Goal: Task Accomplishment & Management: Manage account settings

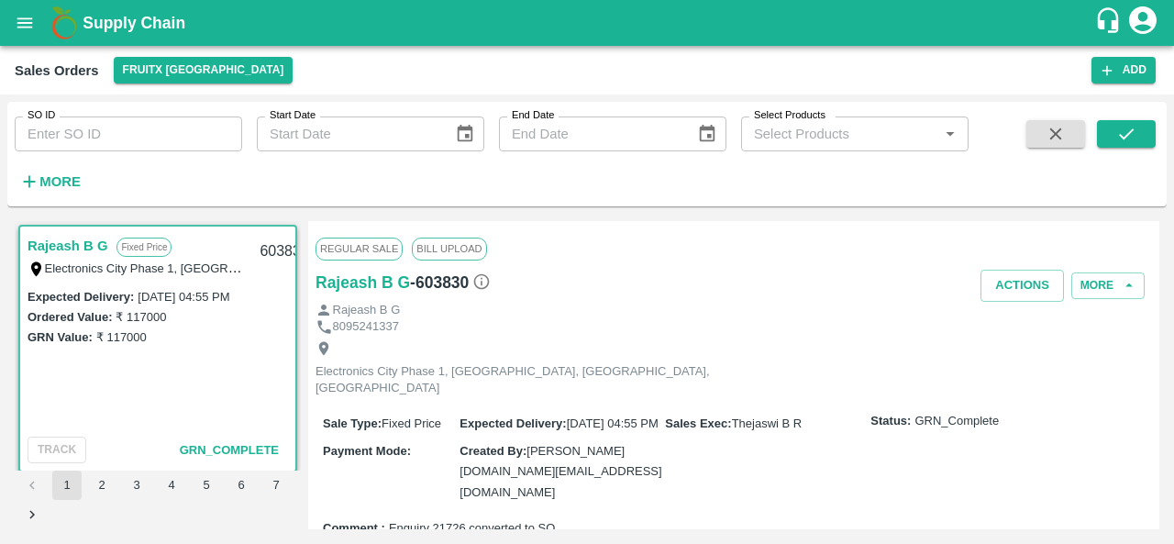
scroll to position [4, 0]
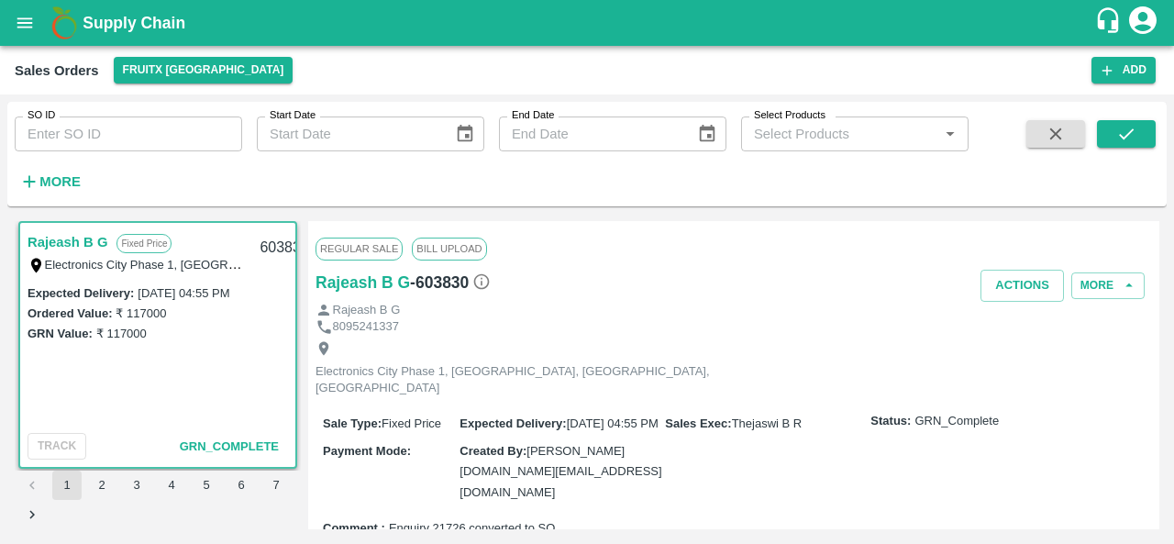
click at [22, 27] on icon "open drawer" at bounding box center [25, 22] width 16 height 10
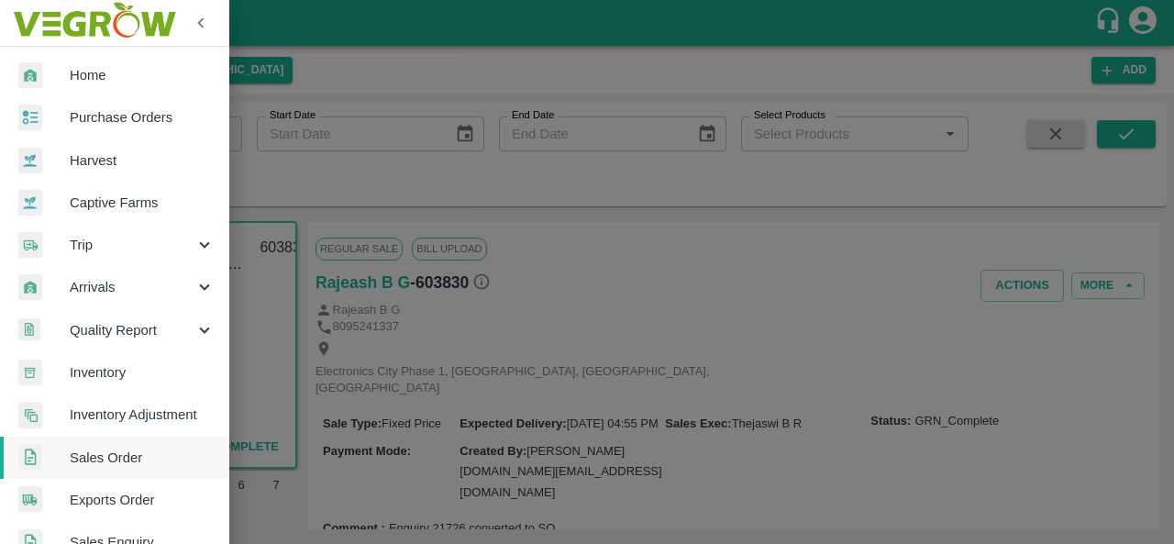
click at [130, 112] on span "Purchase Orders" at bounding box center [142, 117] width 145 height 20
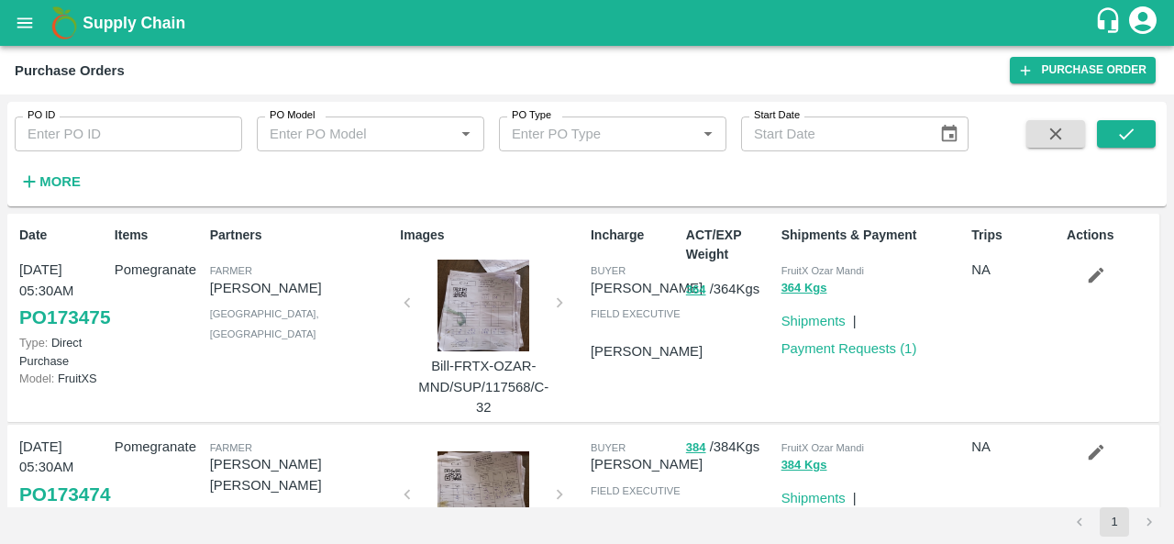
click at [59, 178] on strong "More" at bounding box center [59, 181] width 41 height 15
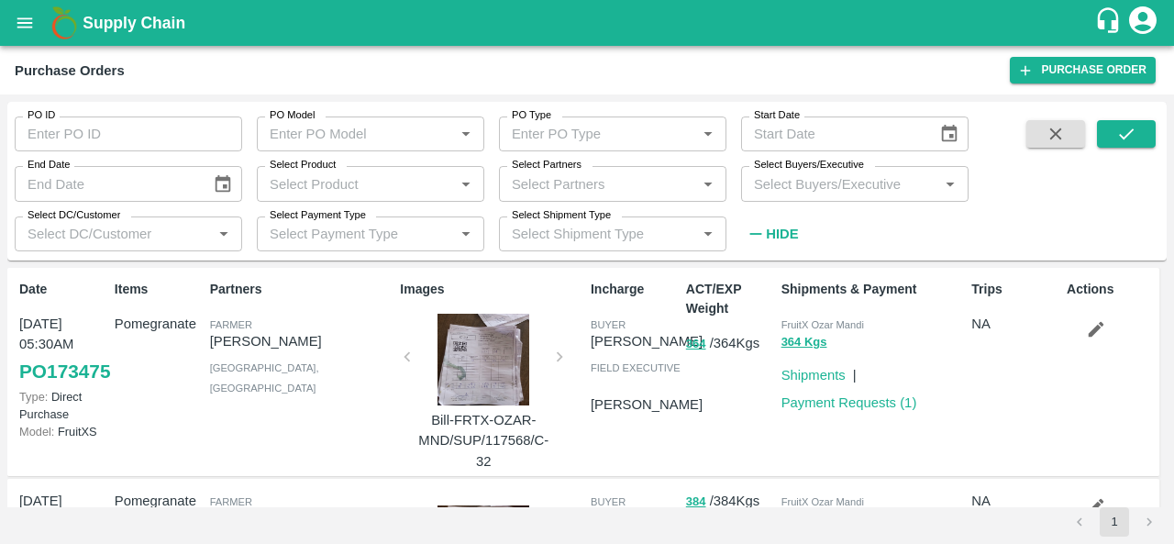
click at [833, 190] on input "Select Buyers/Executive" at bounding box center [840, 183] width 186 height 24
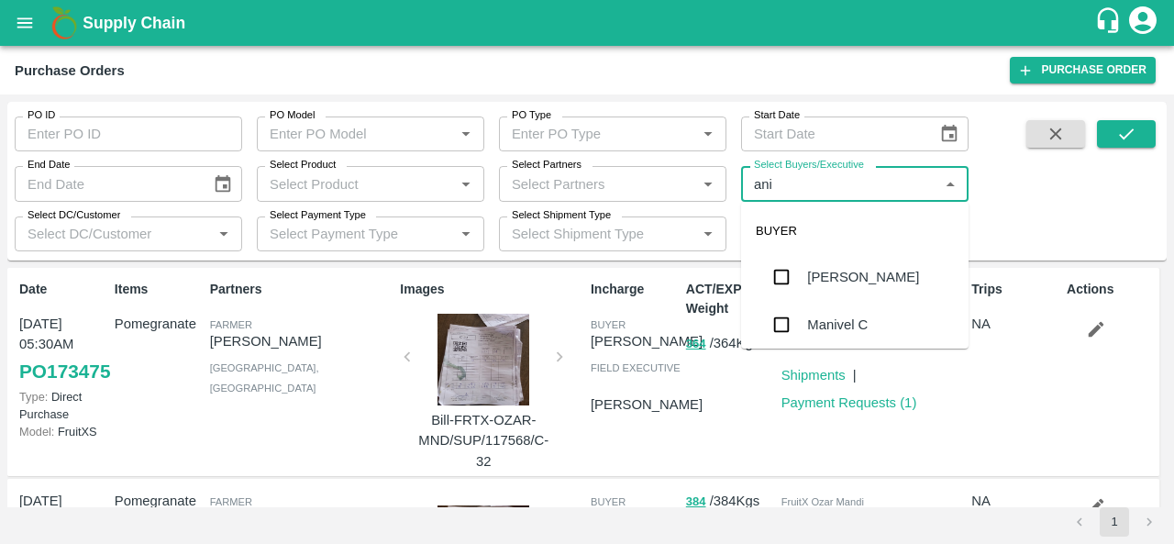
type input "anil"
click at [835, 280] on div "[PERSON_NAME]" at bounding box center [863, 277] width 112 height 20
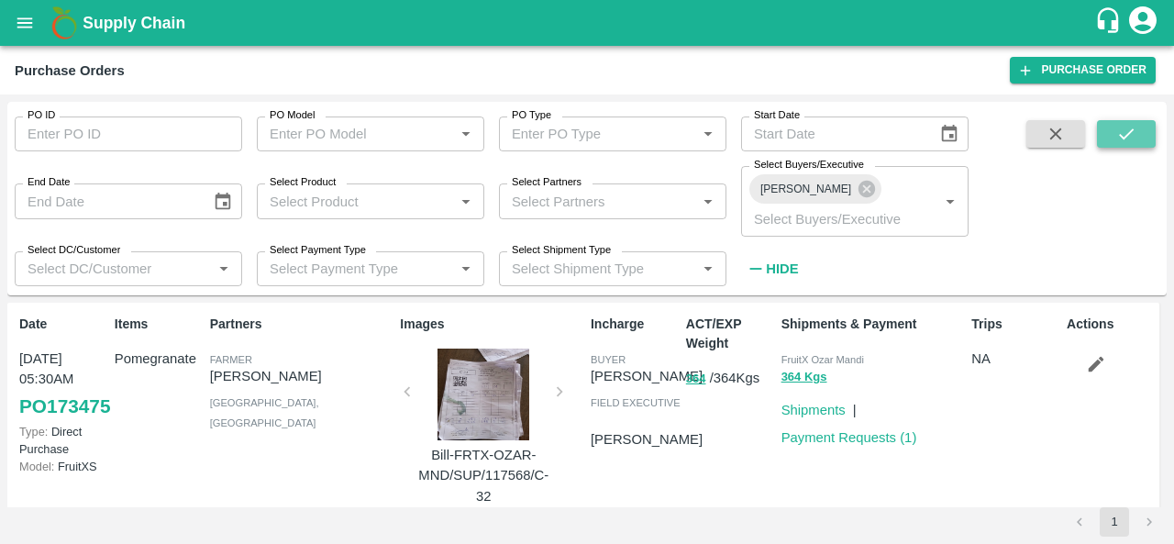
click at [1139, 135] on button "submit" at bounding box center [1126, 134] width 59 height 28
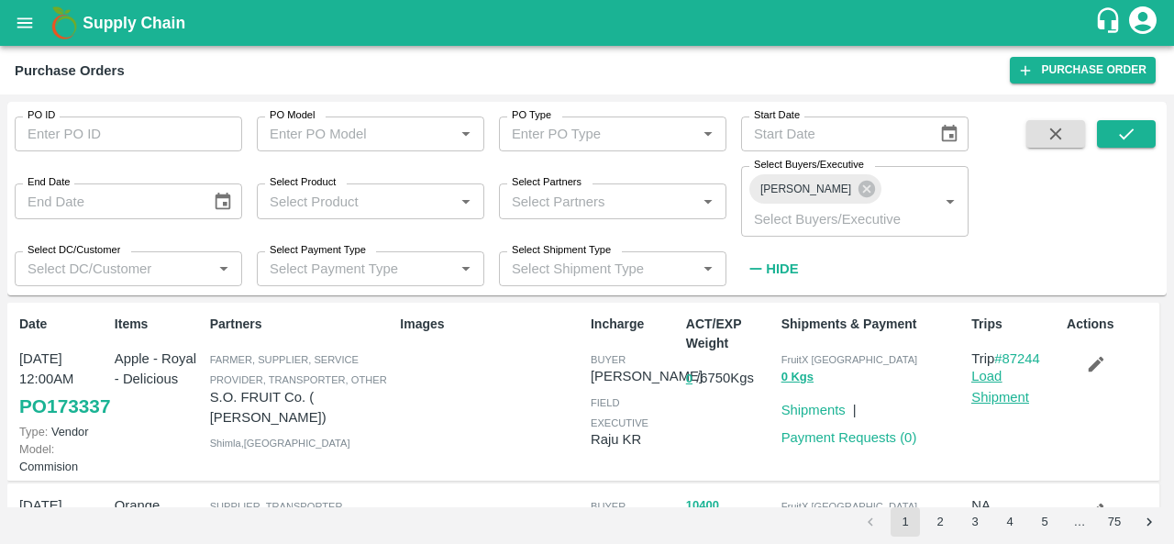
click at [987, 375] on link "Load Shipment" at bounding box center [1000, 386] width 58 height 35
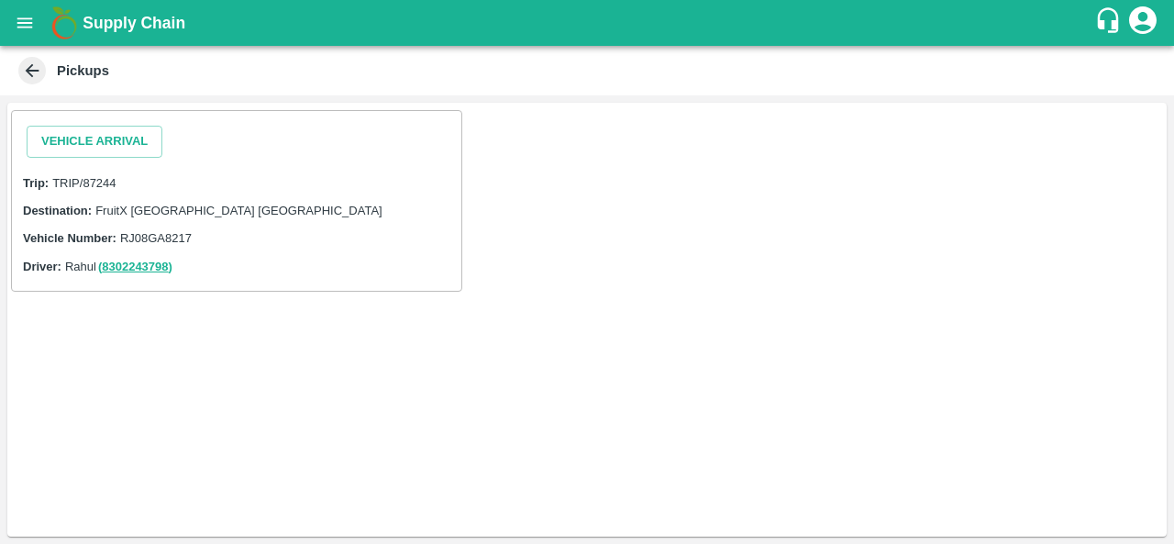
click at [508, 518] on div "Vehicle Arrival Trip: TRIP/87244 Destination: FruitX [GEOGRAPHIC_DATA] [GEOGRAP…" at bounding box center [586, 320] width 1159 height 434
click at [122, 149] on button "Vehicle Arrival" at bounding box center [95, 142] width 136 height 32
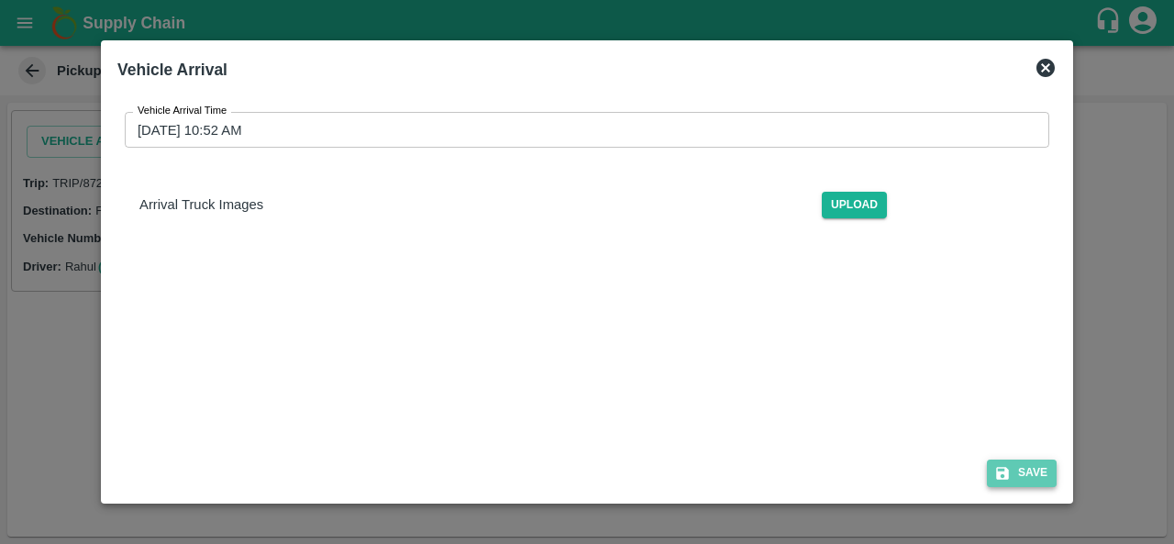
click at [1034, 480] on button "Save" at bounding box center [1022, 472] width 70 height 27
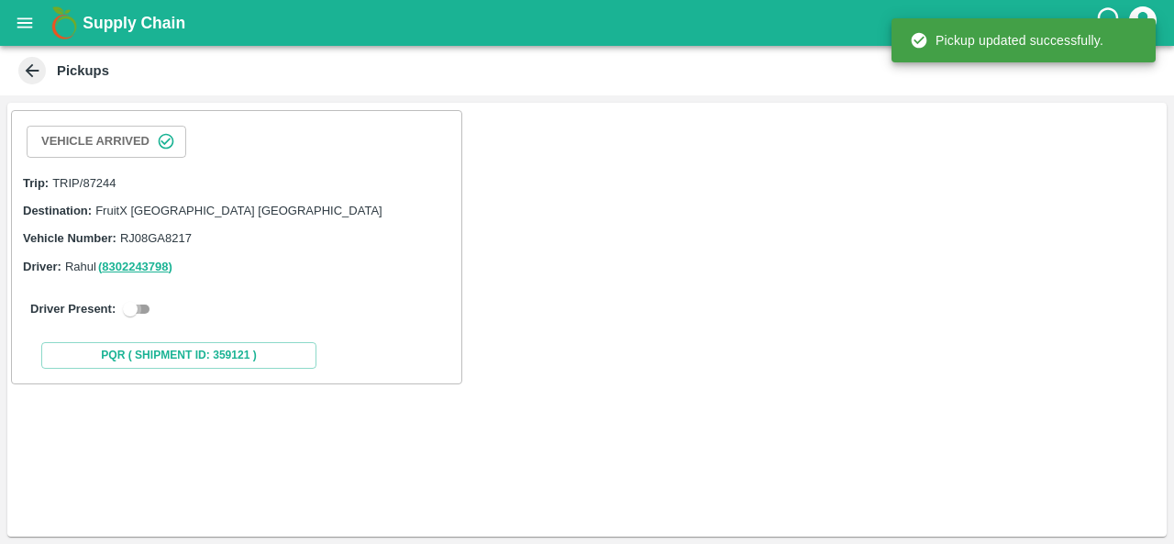
click at [136, 311] on input "checkbox" at bounding box center [130, 309] width 66 height 22
checkbox input "true"
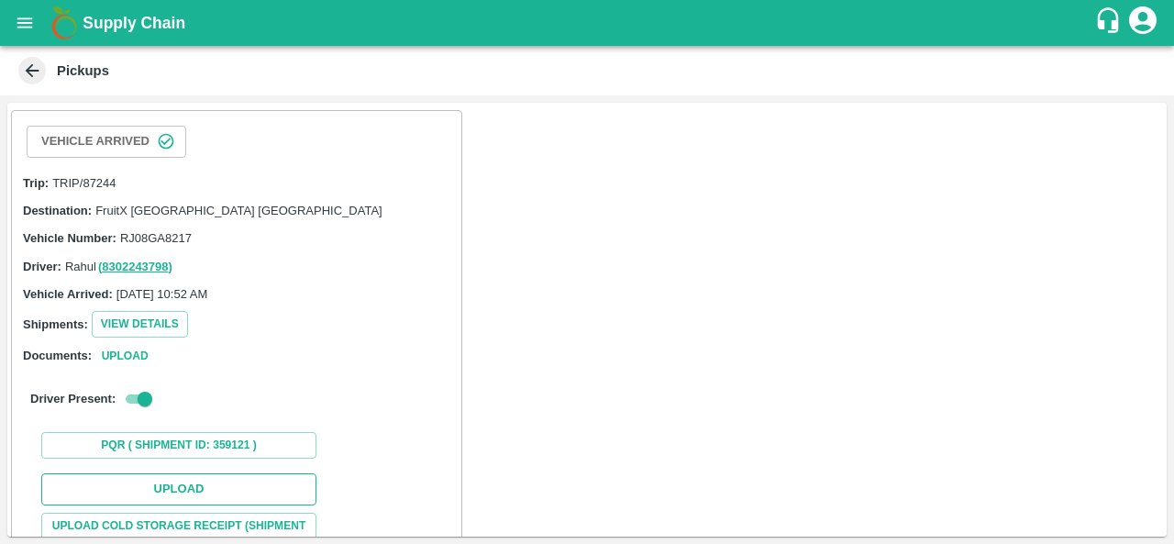
click at [149, 484] on button "Upload" at bounding box center [178, 489] width 275 height 32
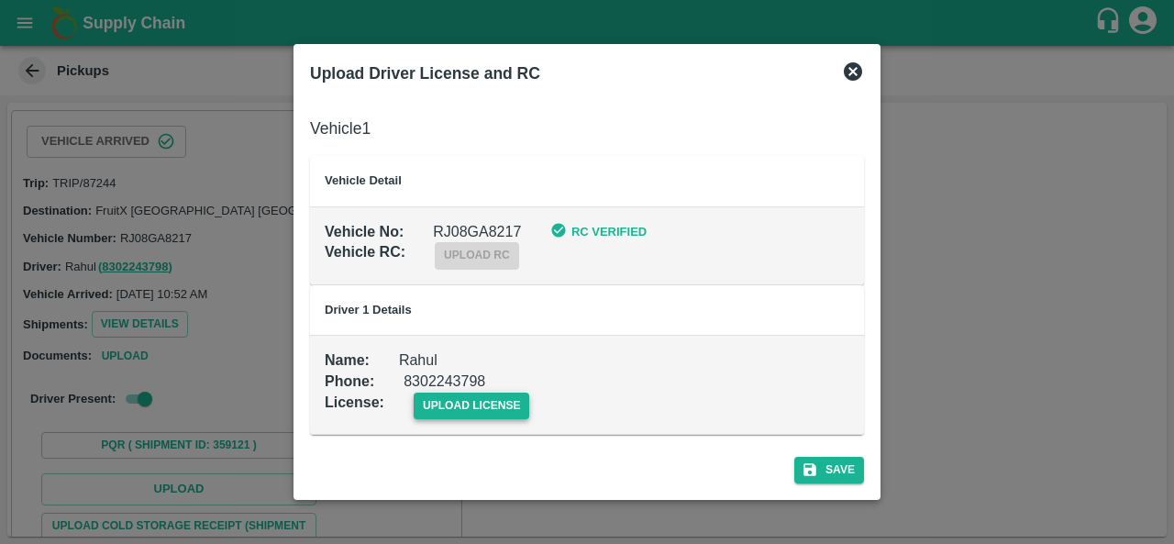
click at [459, 406] on span "upload license" at bounding box center [472, 406] width 116 height 27
click at [0, 0] on input "upload license" at bounding box center [0, 0] width 0 height 0
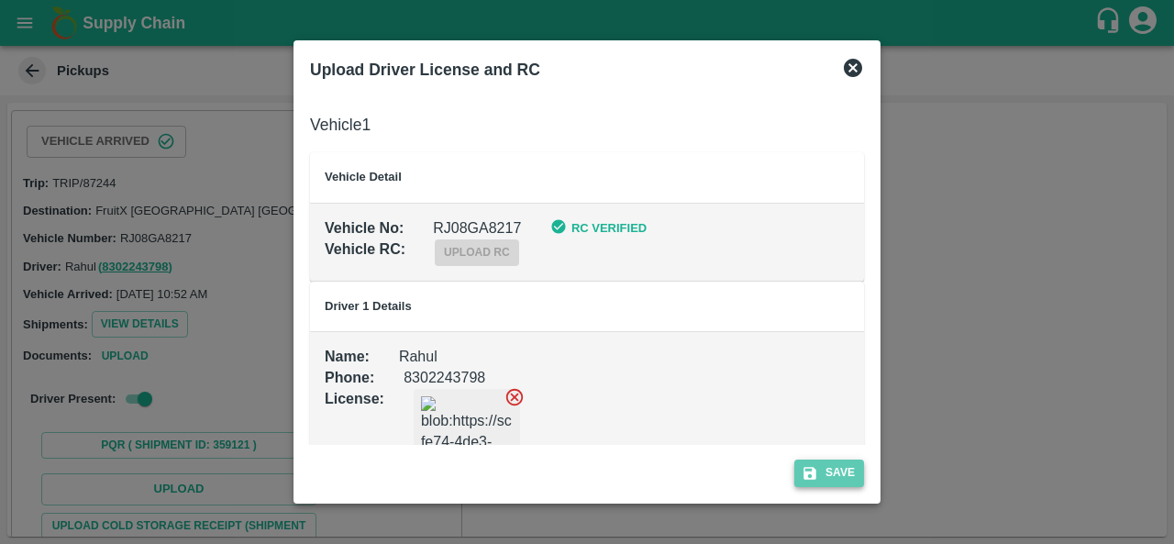
click at [824, 476] on button "Save" at bounding box center [829, 472] width 70 height 27
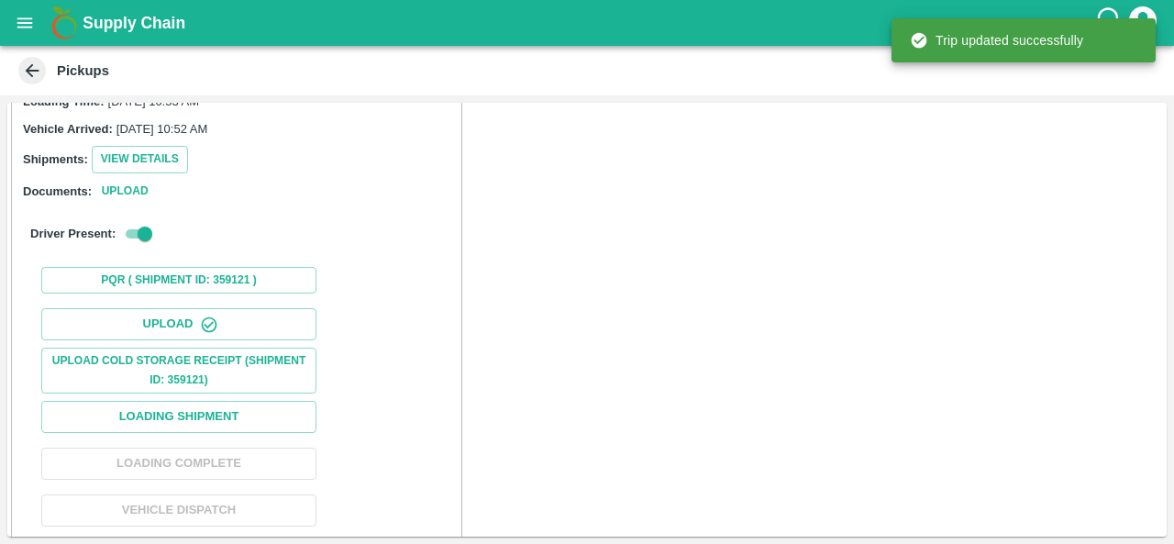
scroll to position [245, 0]
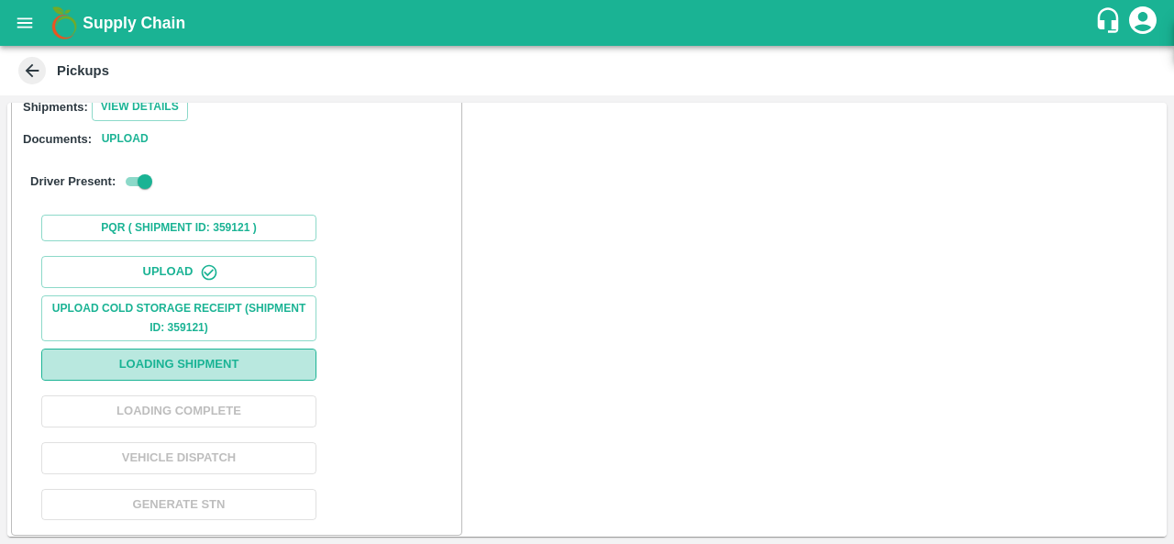
click at [161, 353] on button "Loading Shipment" at bounding box center [178, 365] width 275 height 32
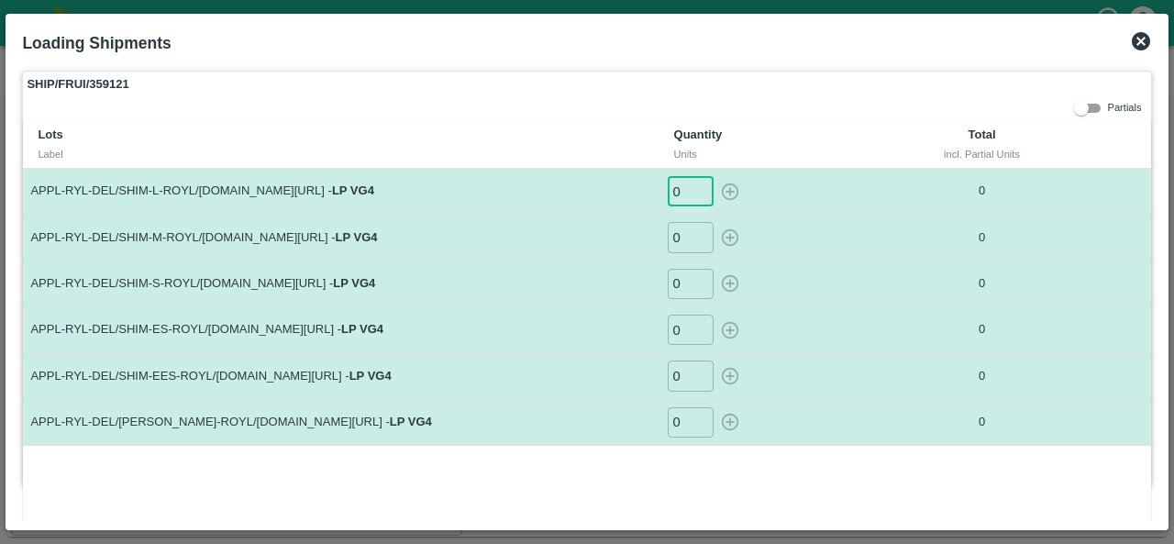
click at [682, 190] on input "0" at bounding box center [691, 191] width 46 height 30
click at [726, 193] on icon "button" at bounding box center [730, 192] width 20 height 20
type input "0"
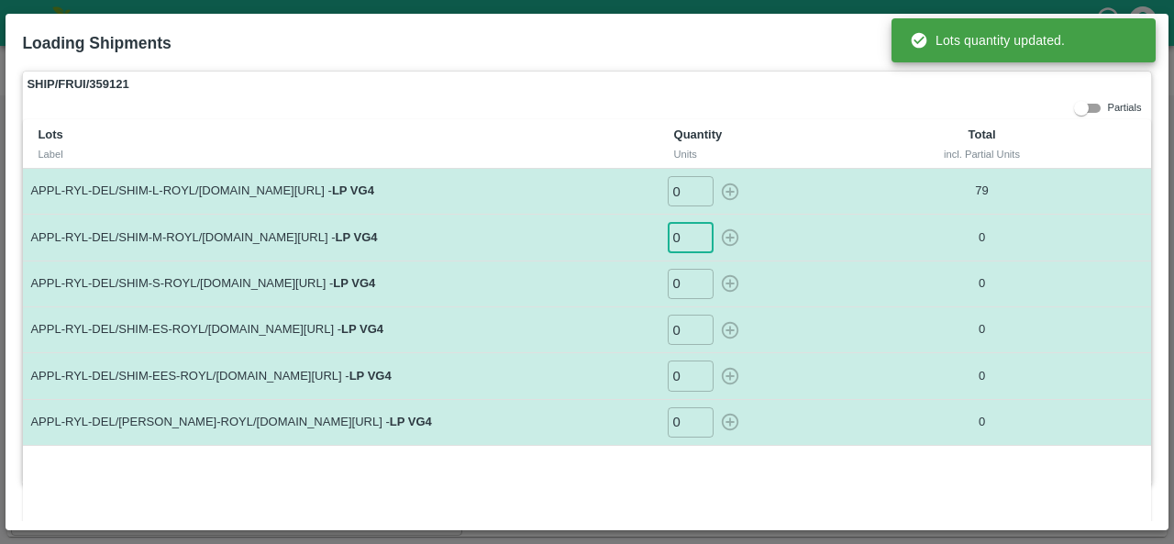
click at [684, 234] on input "0" at bounding box center [691, 237] width 46 height 30
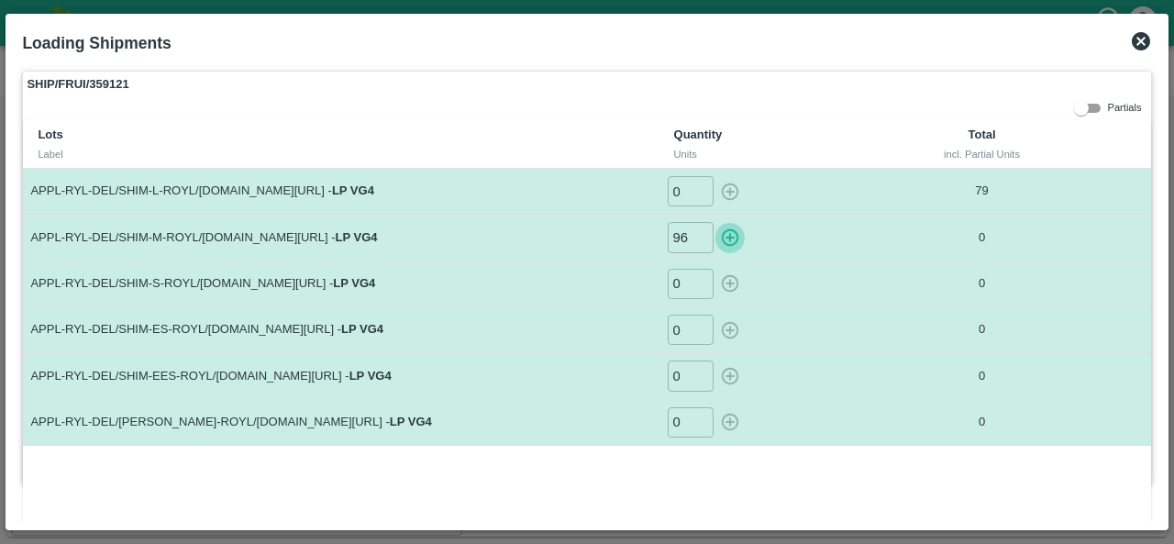
click at [728, 238] on icon "button" at bounding box center [729, 237] width 17 height 17
type input "0"
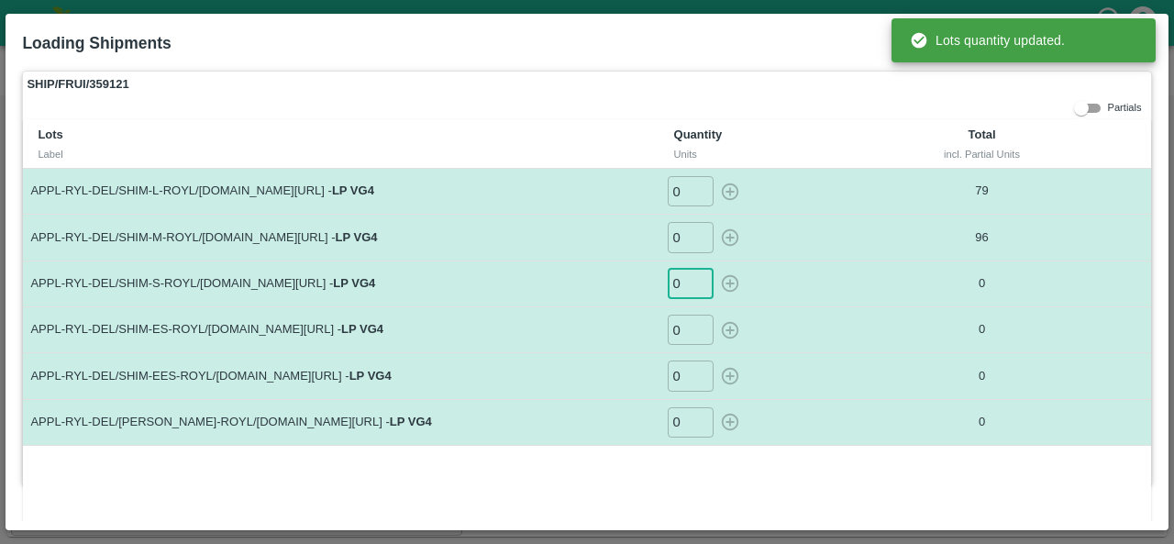
click at [686, 280] on input "0" at bounding box center [691, 284] width 46 height 30
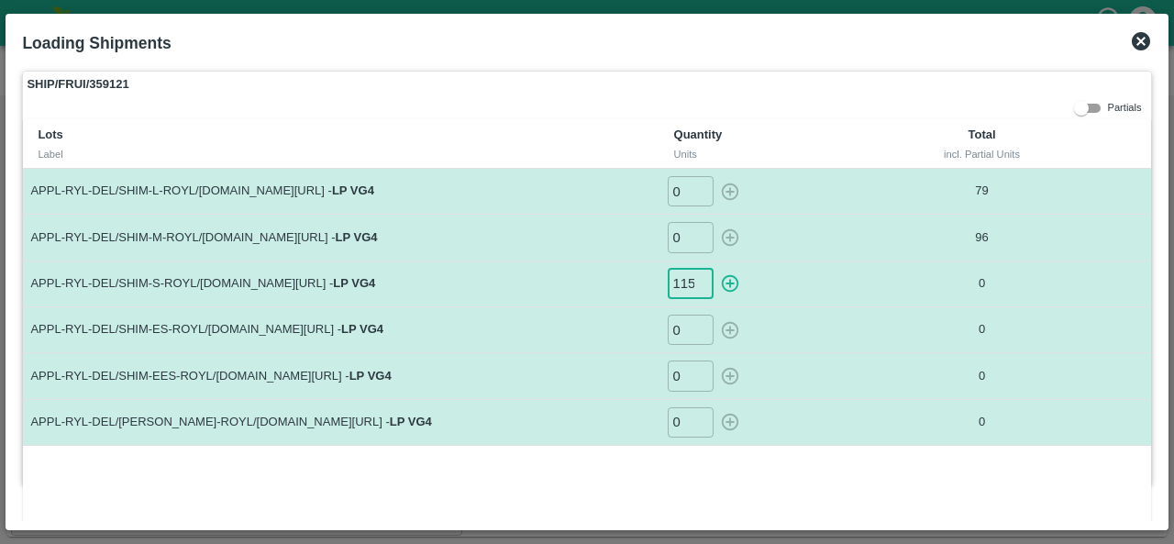
scroll to position [0, 0]
click at [732, 280] on icon "button" at bounding box center [730, 283] width 20 height 20
type input "0"
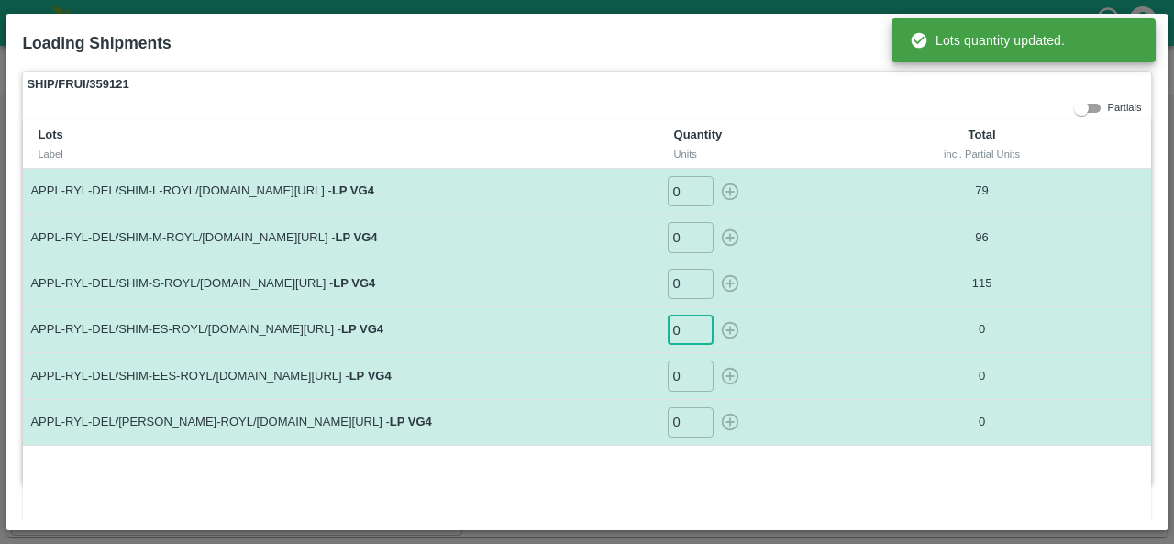
click at [679, 324] on input "0" at bounding box center [691, 330] width 46 height 30
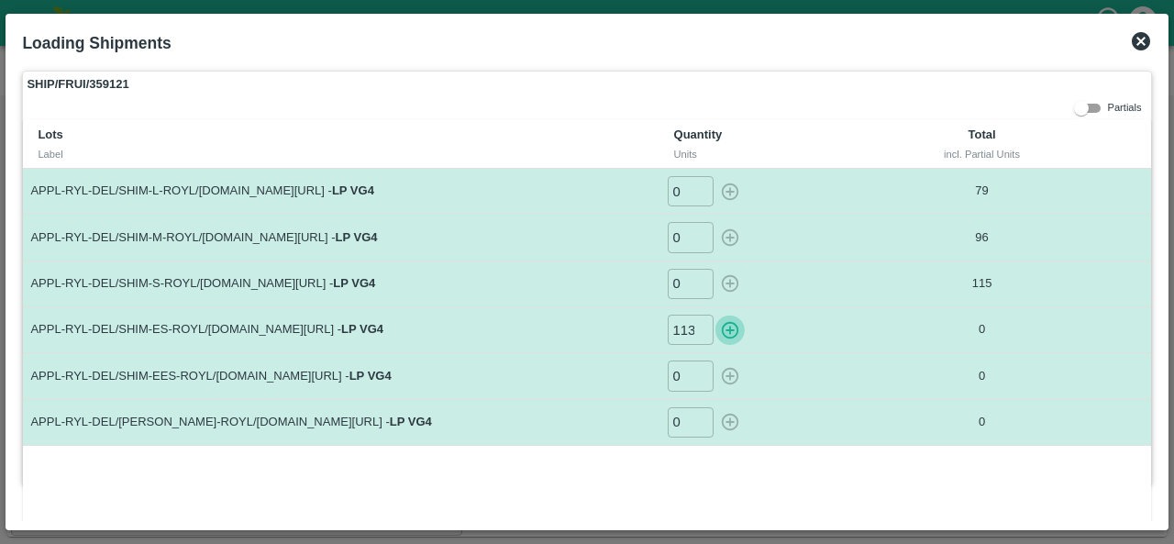
click at [725, 329] on icon "button" at bounding box center [729, 329] width 17 height 17
type input "0"
click at [690, 373] on input "0" at bounding box center [691, 375] width 46 height 30
click at [725, 375] on icon "button" at bounding box center [729, 376] width 17 height 17
type input "0"
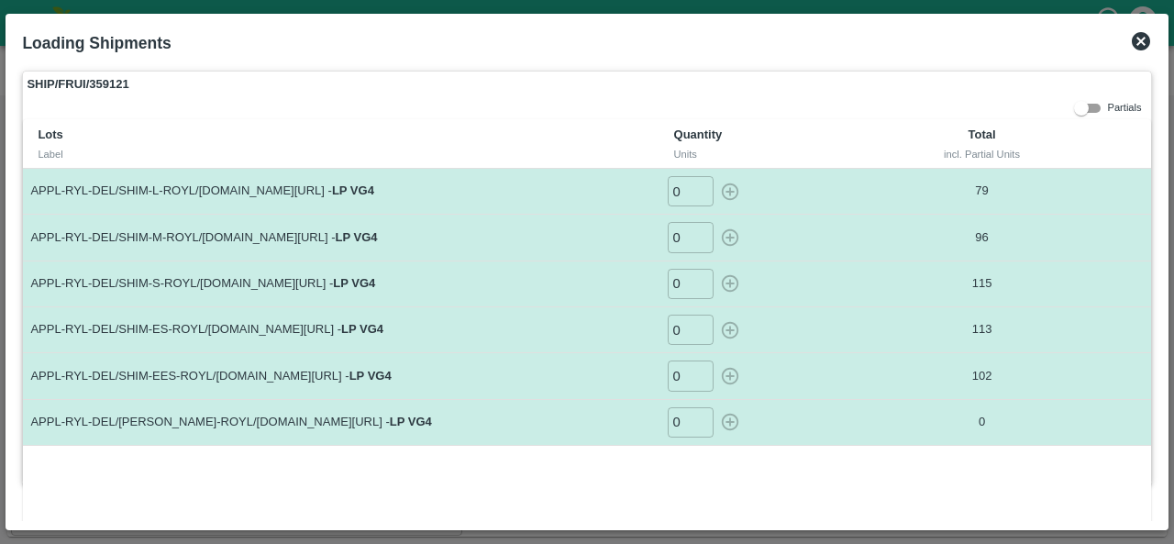
click at [684, 421] on input "0" at bounding box center [691, 422] width 46 height 30
click at [732, 423] on icon "button" at bounding box center [730, 422] width 20 height 20
type input "0"
click at [1134, 32] on icon at bounding box center [1141, 41] width 22 height 22
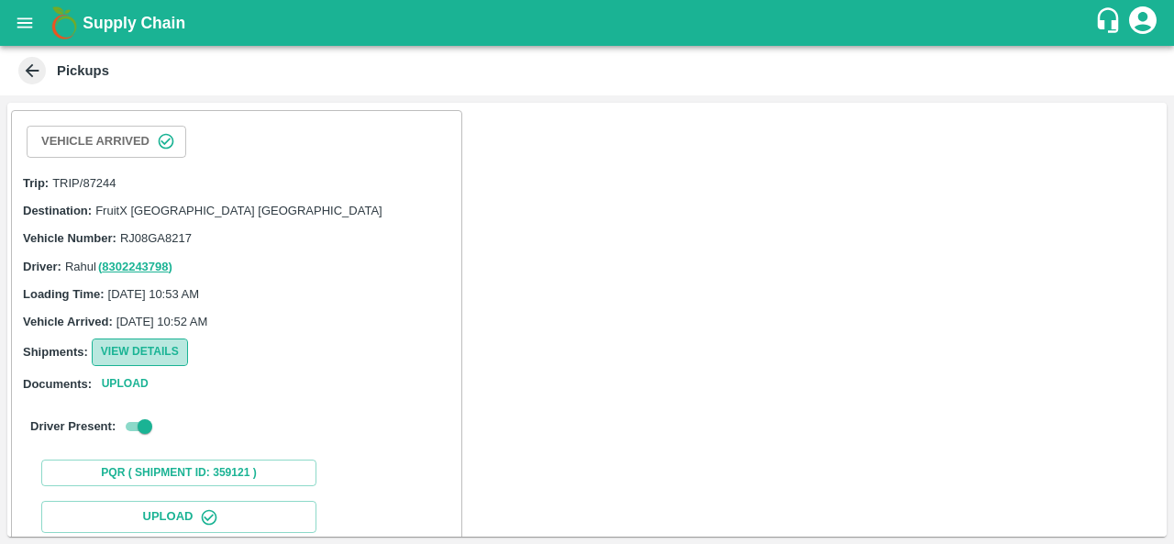
click at [156, 360] on button "View Details" at bounding box center [140, 351] width 96 height 27
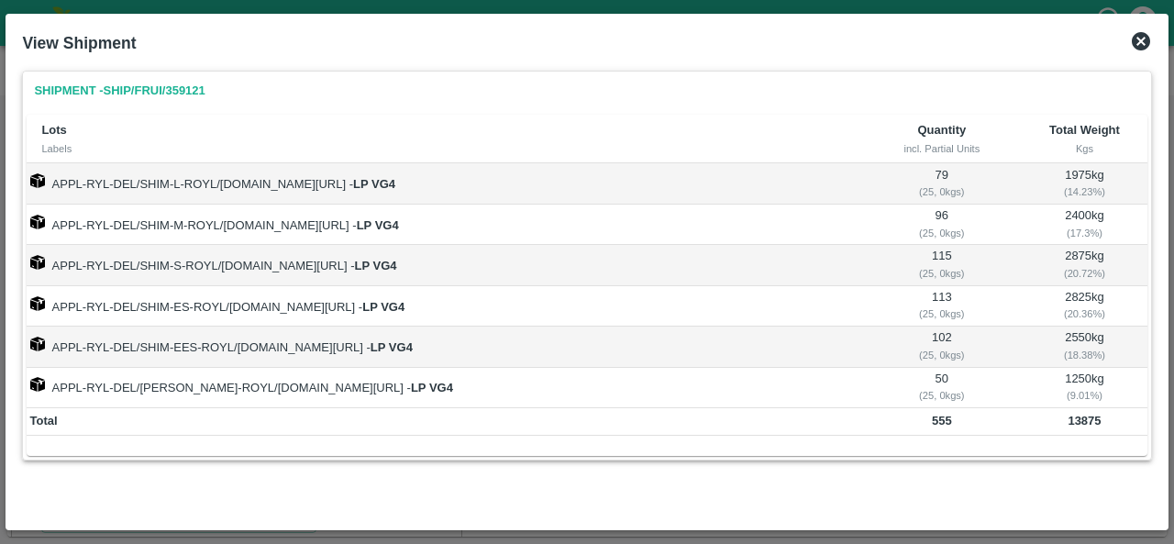
click at [1150, 36] on icon at bounding box center [1141, 41] width 22 height 22
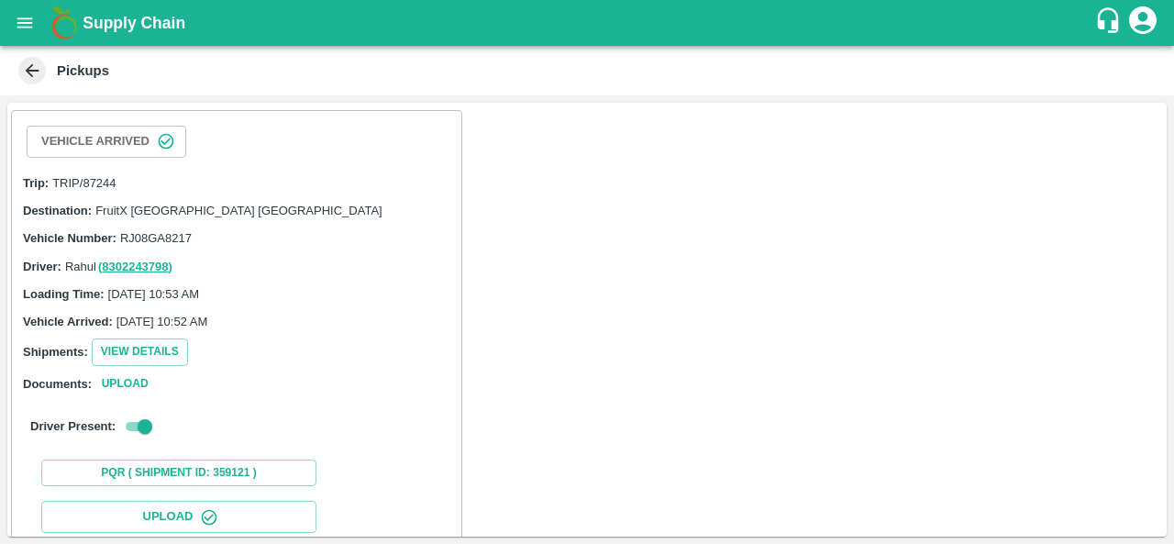
scroll to position [245, 0]
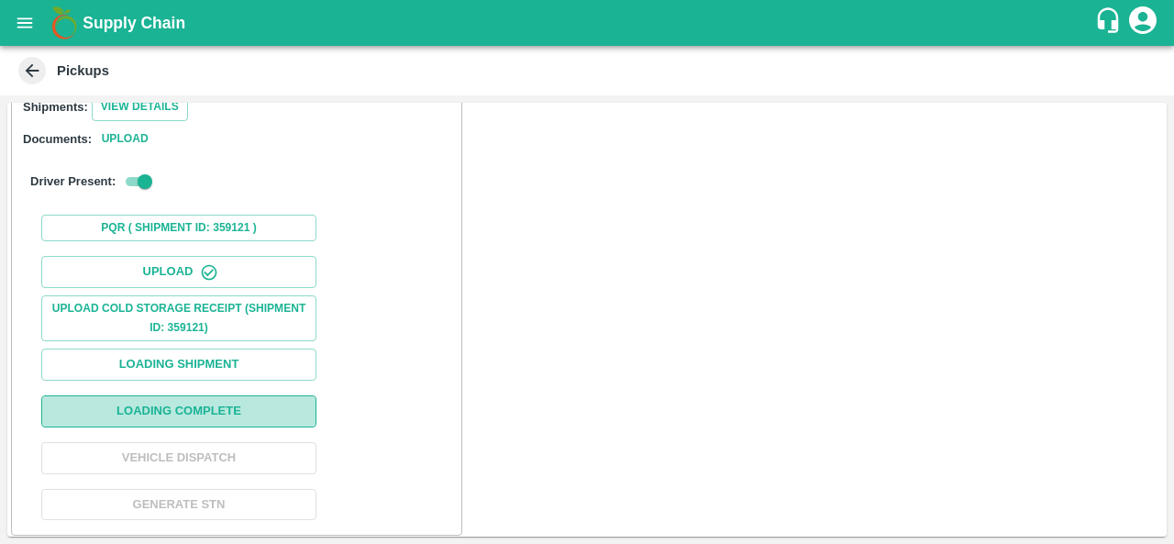
click at [240, 408] on button "Loading Complete" at bounding box center [178, 411] width 275 height 32
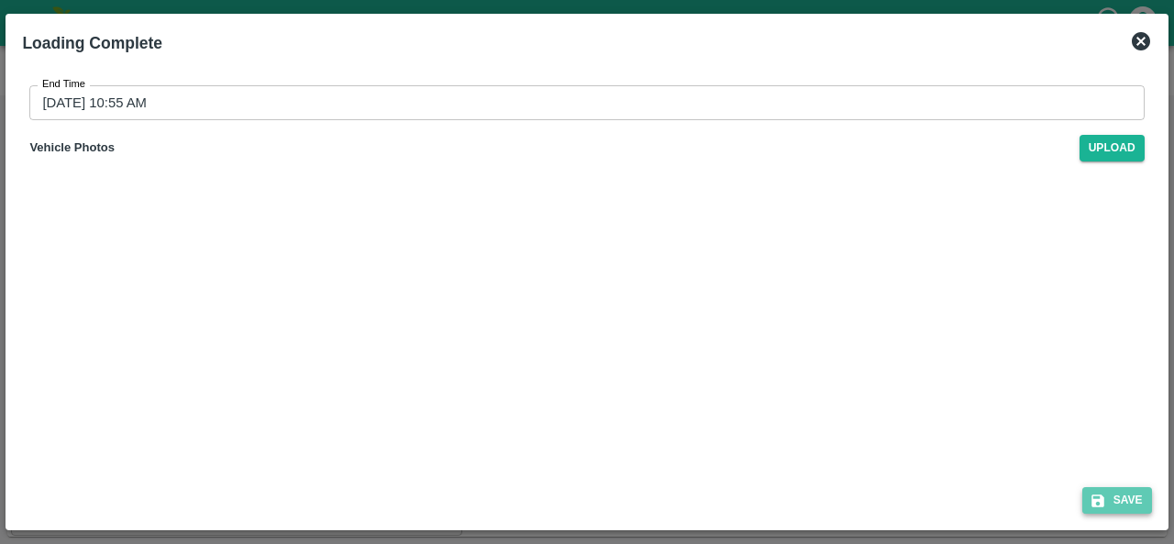
click at [1108, 512] on button "Save" at bounding box center [1117, 500] width 70 height 27
type input "[DATE] 10:56 AM"
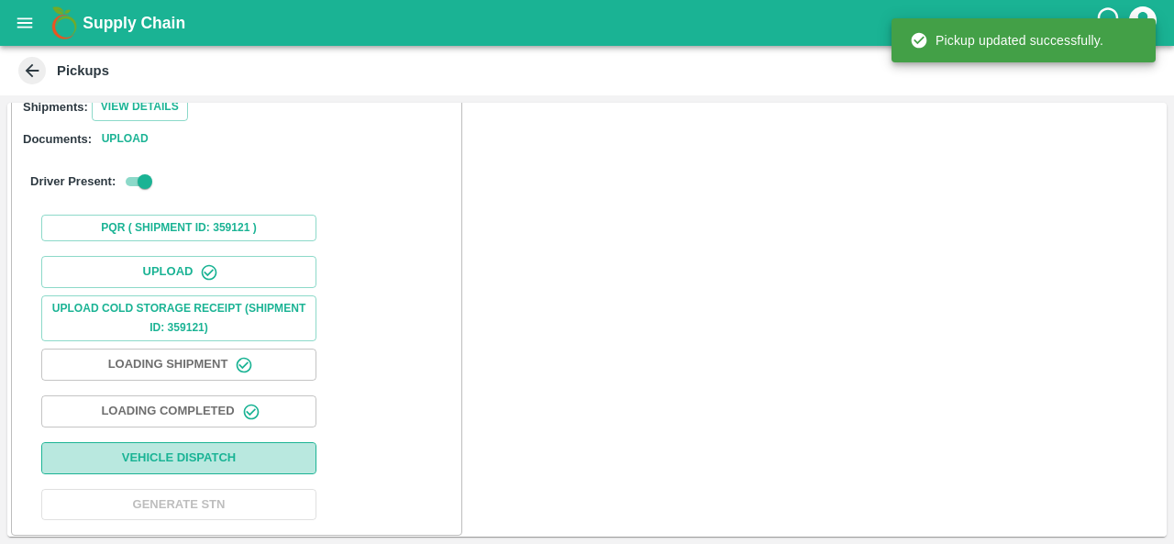
click at [194, 450] on button "Vehicle Dispatch" at bounding box center [178, 458] width 275 height 32
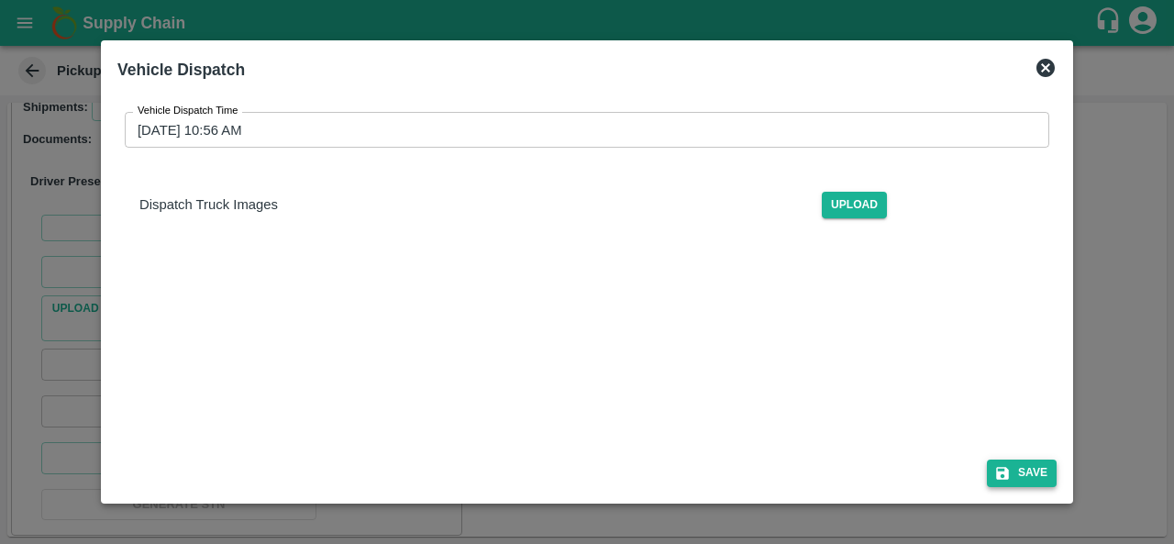
click at [1014, 478] on button "Save" at bounding box center [1022, 472] width 70 height 27
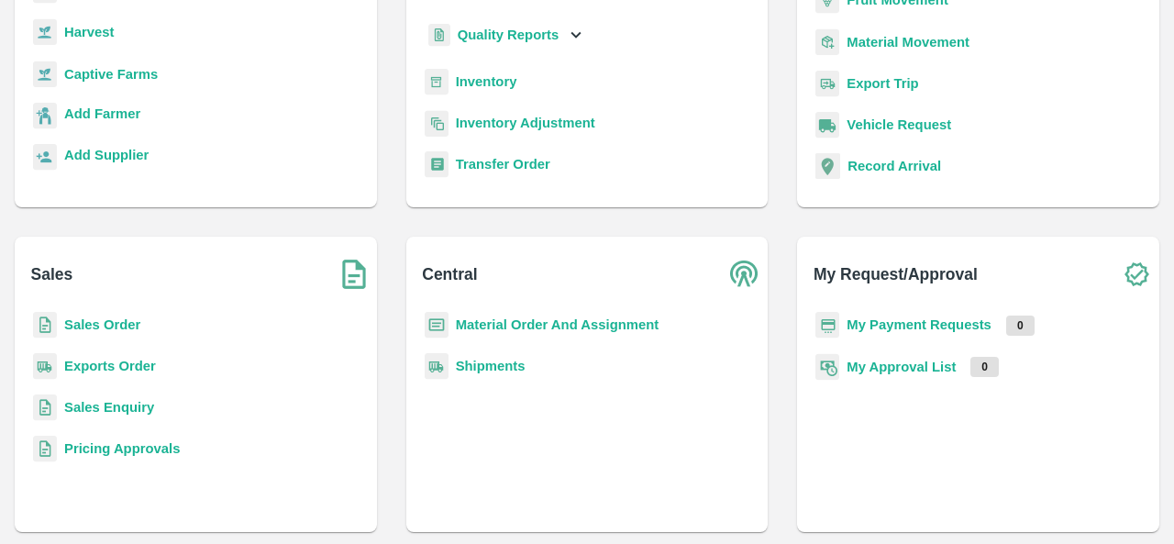
scroll to position [17, 0]
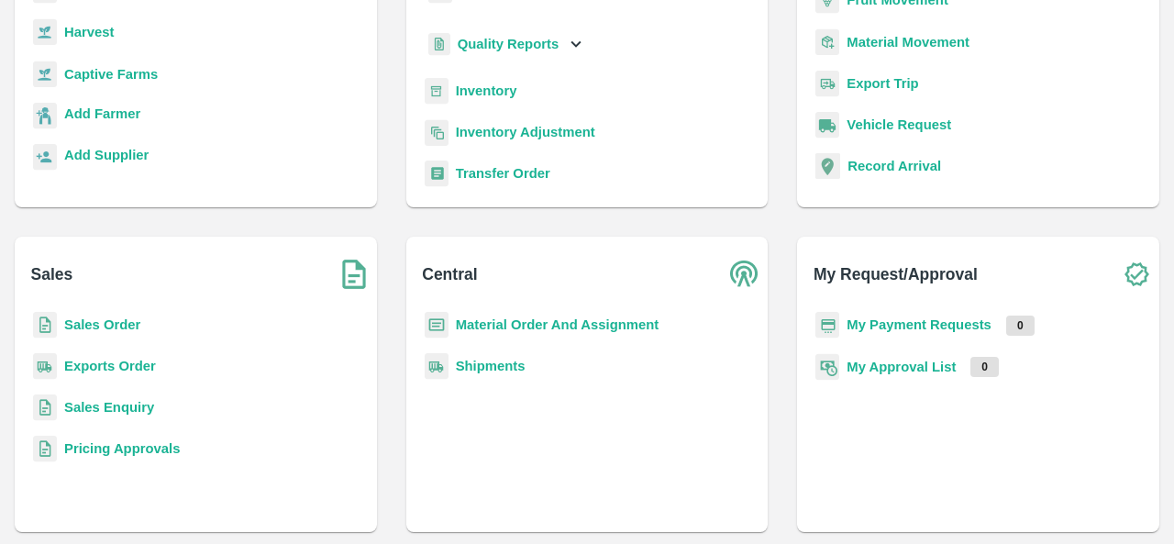
click at [473, 94] on b "Inventory" at bounding box center [486, 90] width 61 height 15
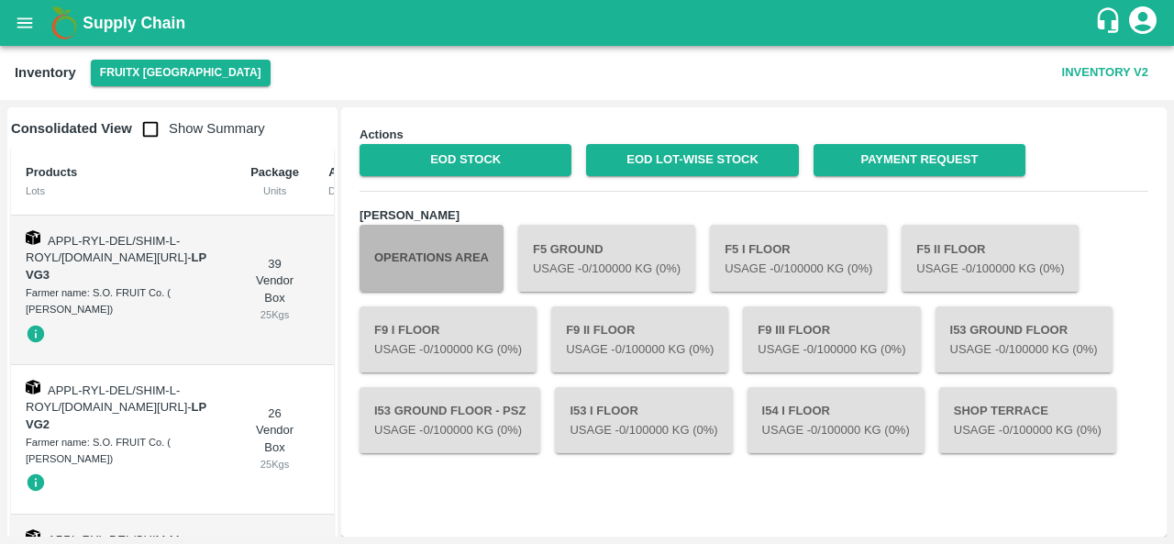
click at [420, 263] on button "Operations Area" at bounding box center [432, 258] width 144 height 66
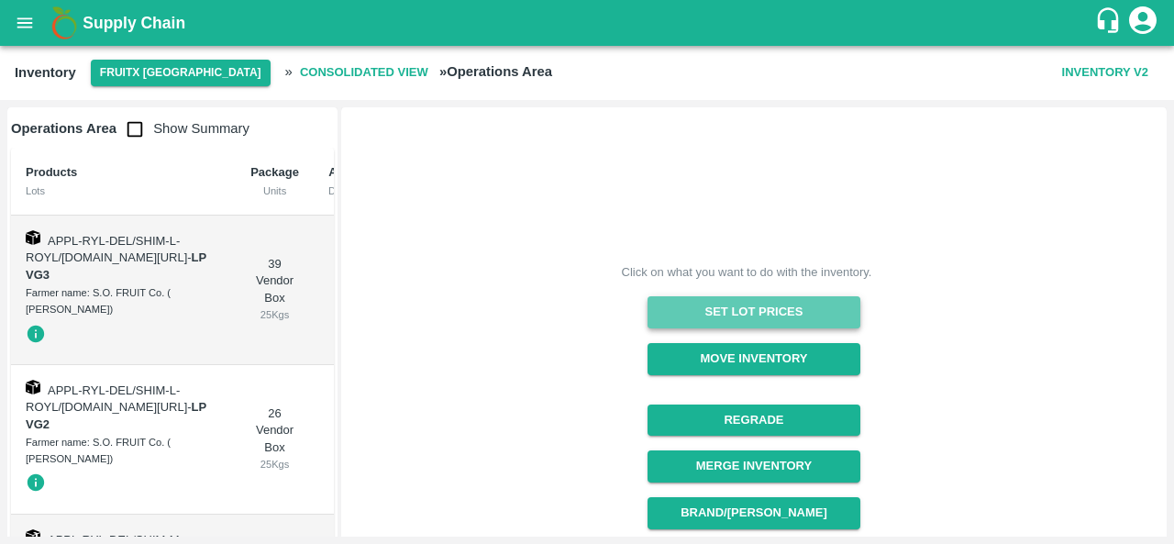
click at [727, 304] on button "Set Lot Prices" at bounding box center [753, 312] width 212 height 32
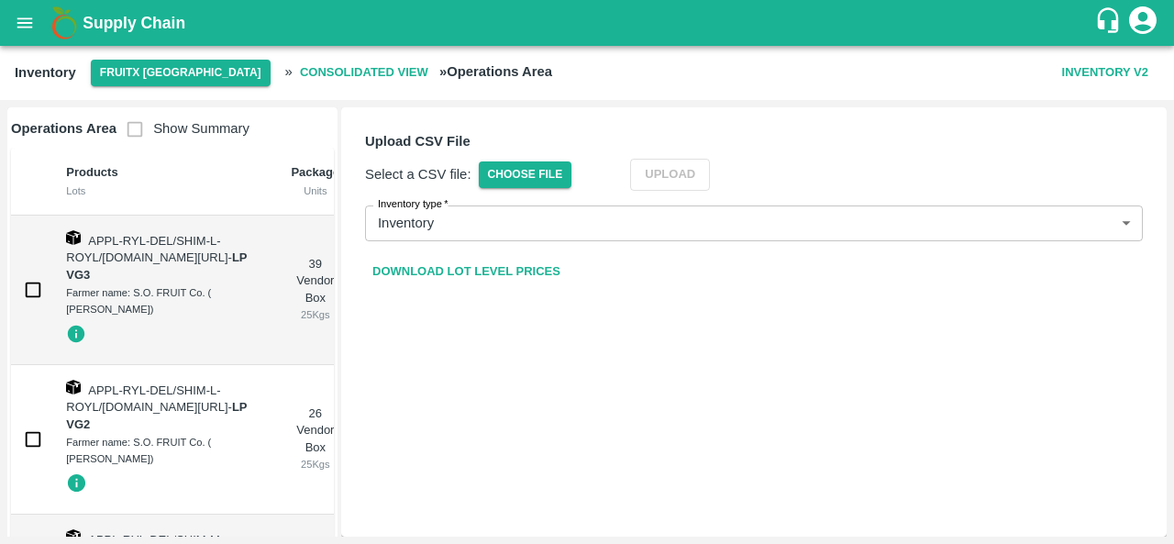
click at [1074, 71] on button "Inventory V2" at bounding box center [1105, 73] width 101 height 32
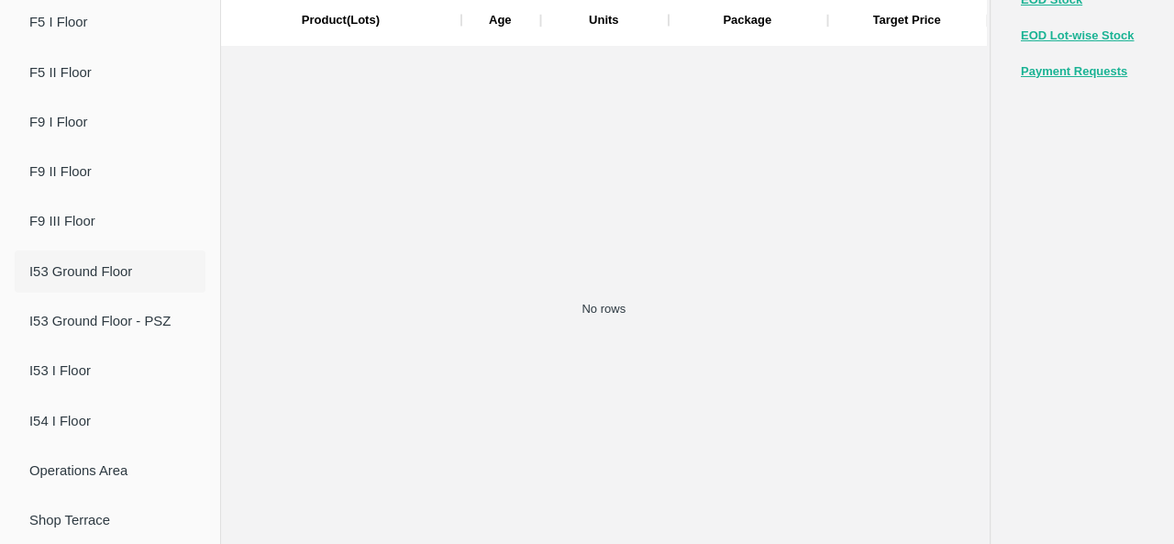
scroll to position [167, 0]
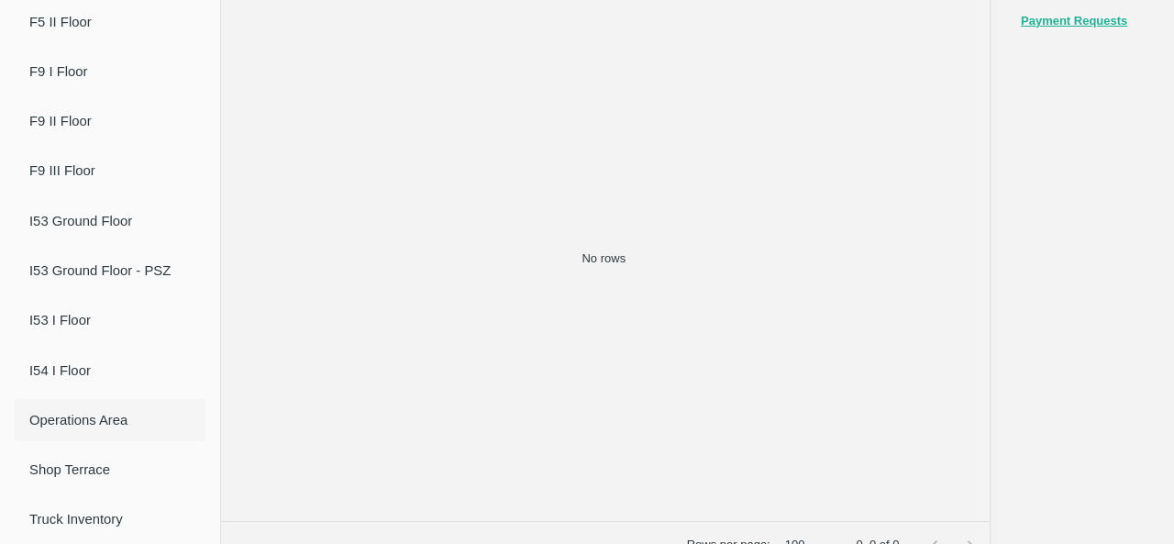
click at [75, 423] on span "Operations Area" at bounding box center [109, 420] width 161 height 20
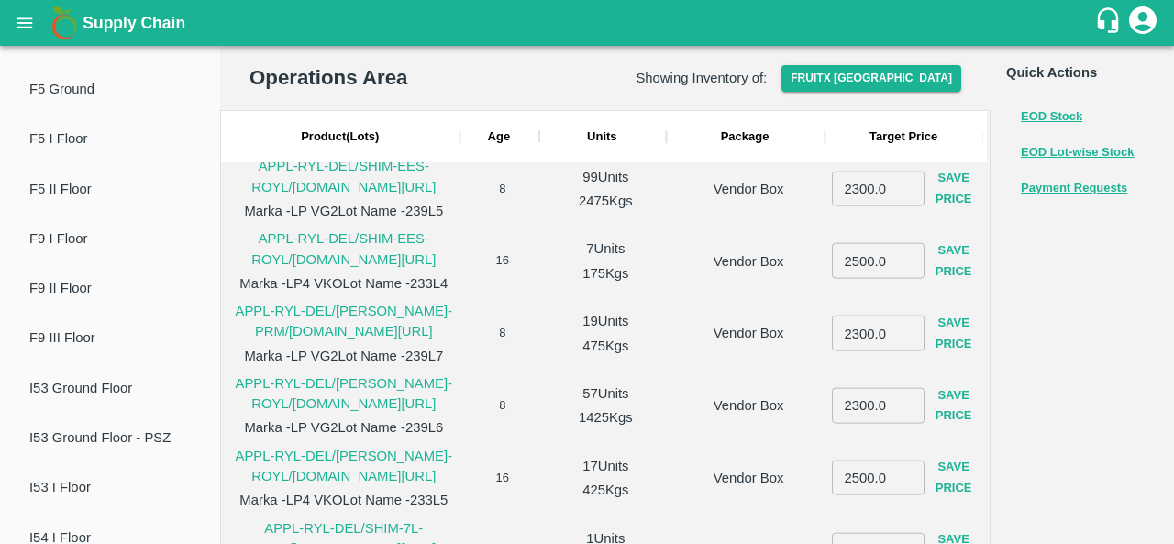
scroll to position [0, 0]
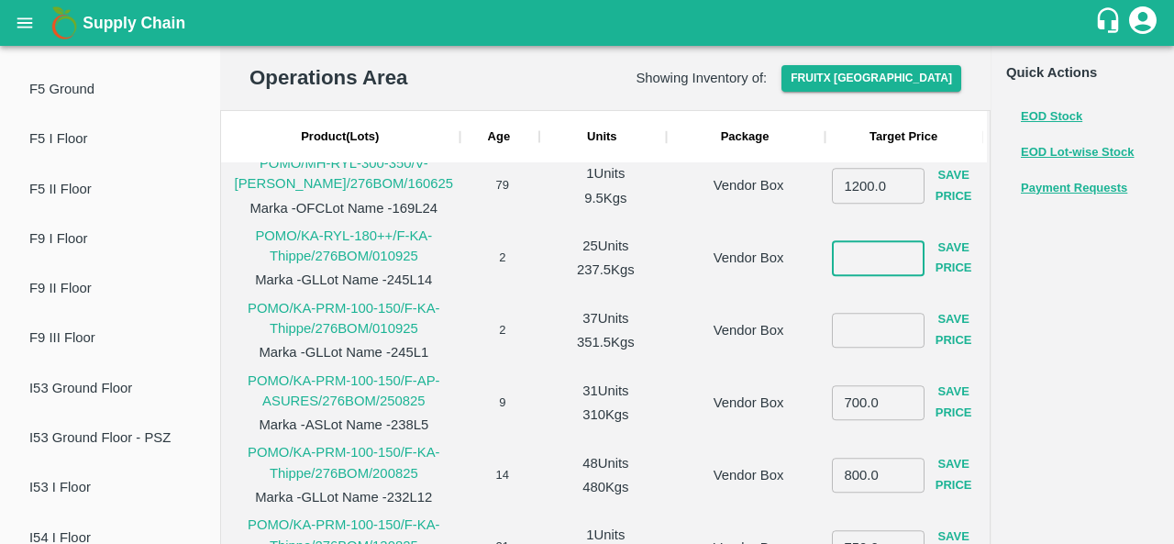
click at [865, 251] on input "number" at bounding box center [878, 257] width 93 height 35
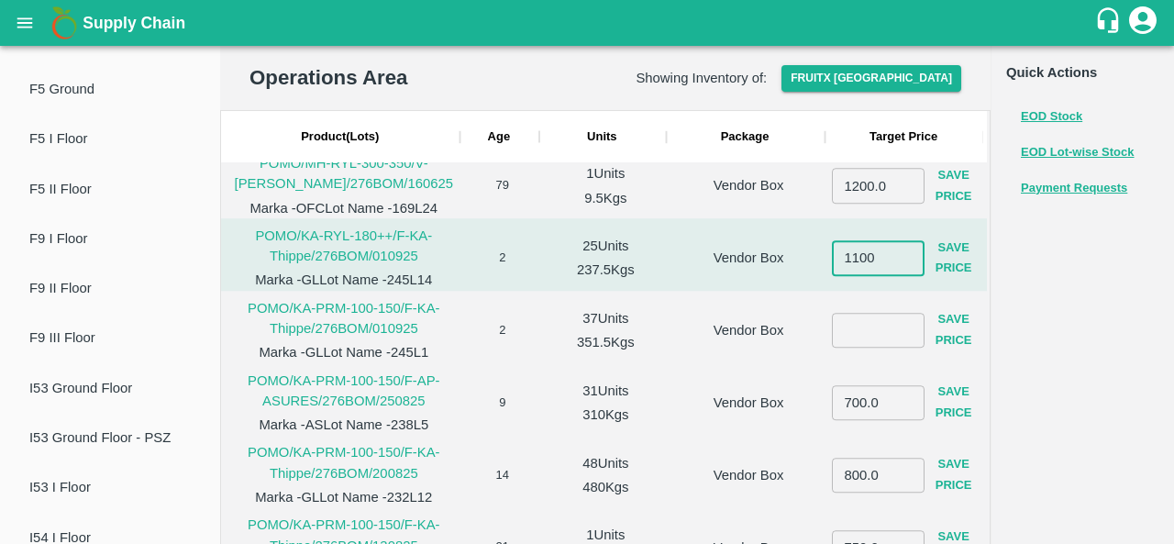
type input "1100"
click at [851, 330] on input "number" at bounding box center [878, 330] width 93 height 35
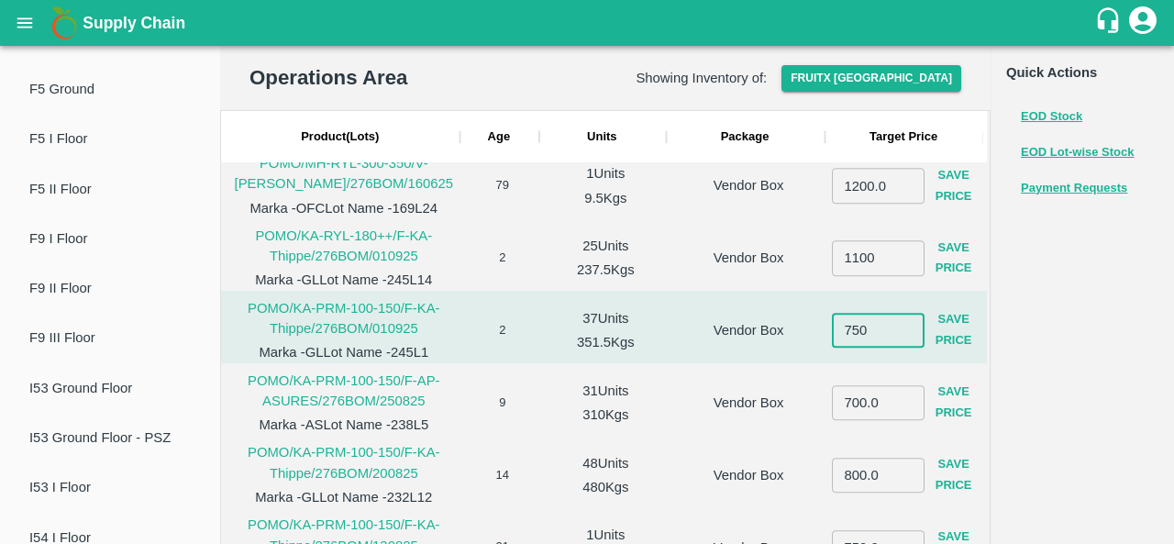
type input "750"
click at [945, 326] on button "Save Price" at bounding box center [953, 330] width 59 height 53
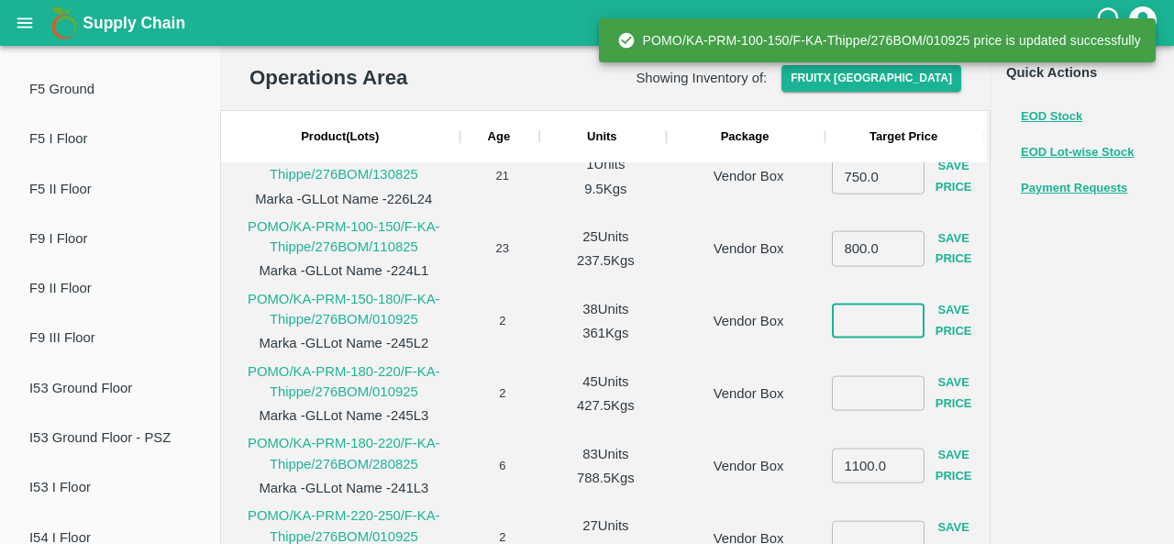
click at [868, 314] on input "number" at bounding box center [878, 321] width 93 height 35
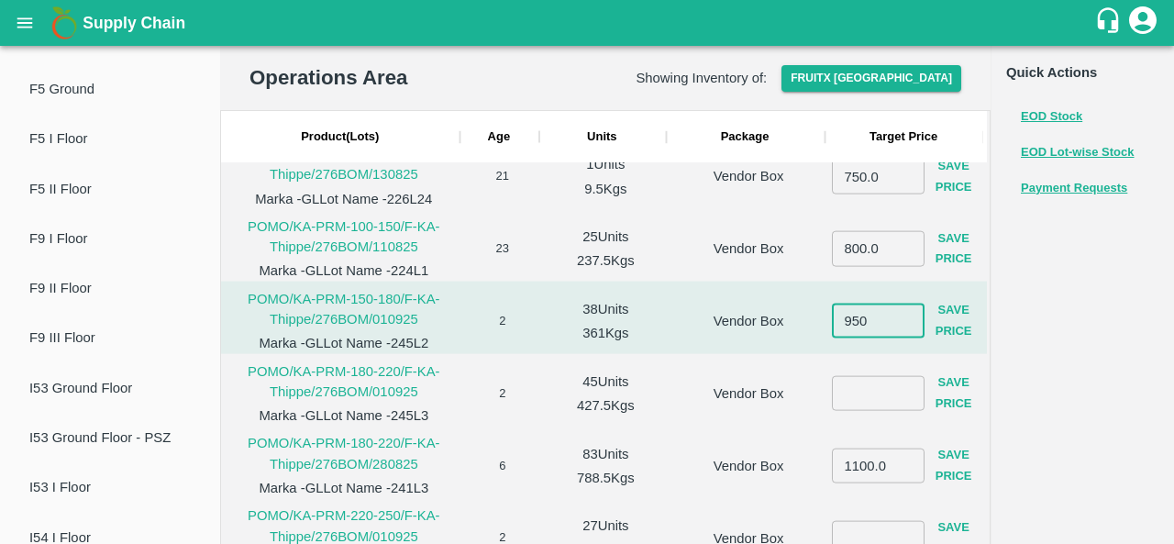
type input "950"
click at [947, 318] on button "Save Price" at bounding box center [953, 320] width 59 height 53
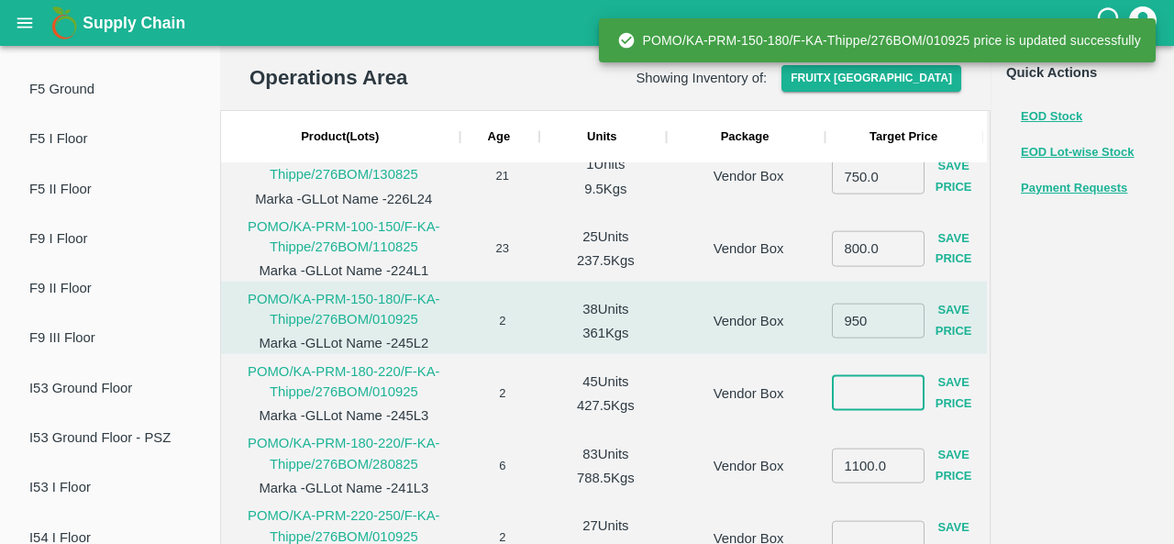
click at [859, 393] on input "number" at bounding box center [878, 392] width 93 height 35
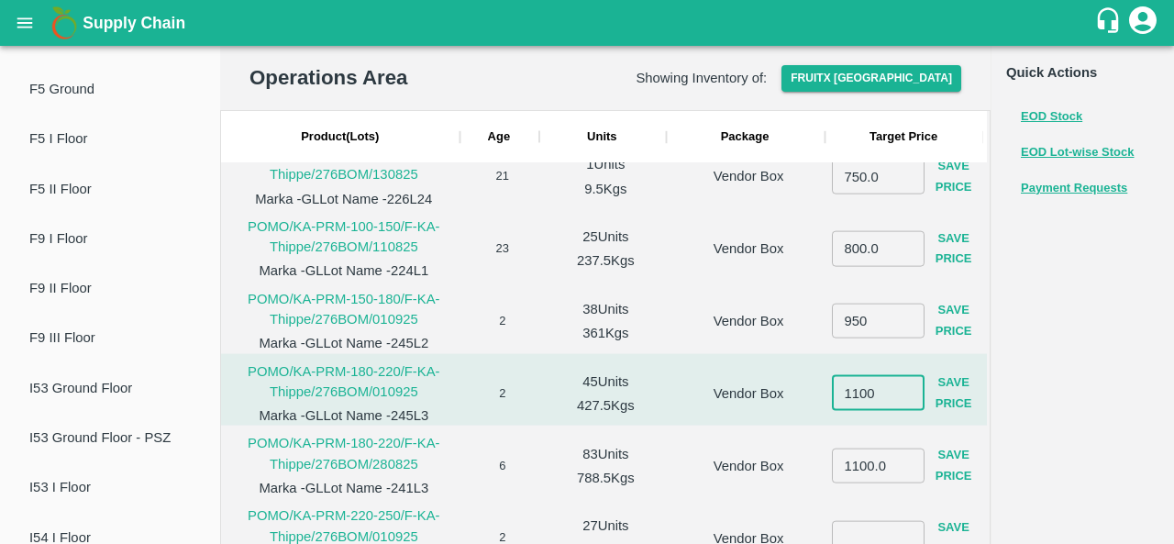
type input "1100"
click at [951, 399] on button "Save Price" at bounding box center [953, 393] width 59 height 53
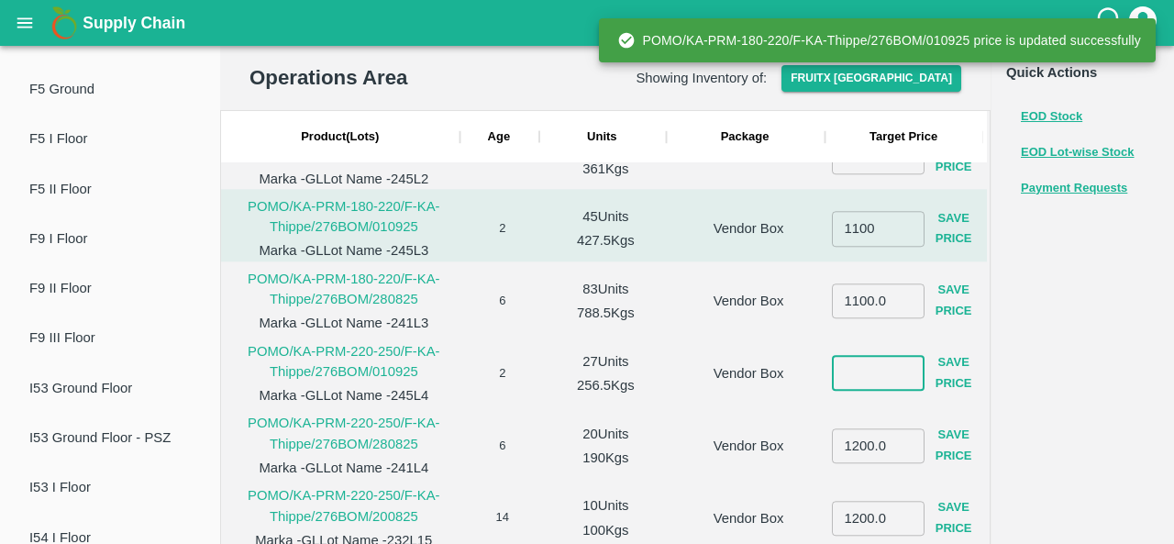
click at [873, 375] on input "number" at bounding box center [878, 373] width 93 height 35
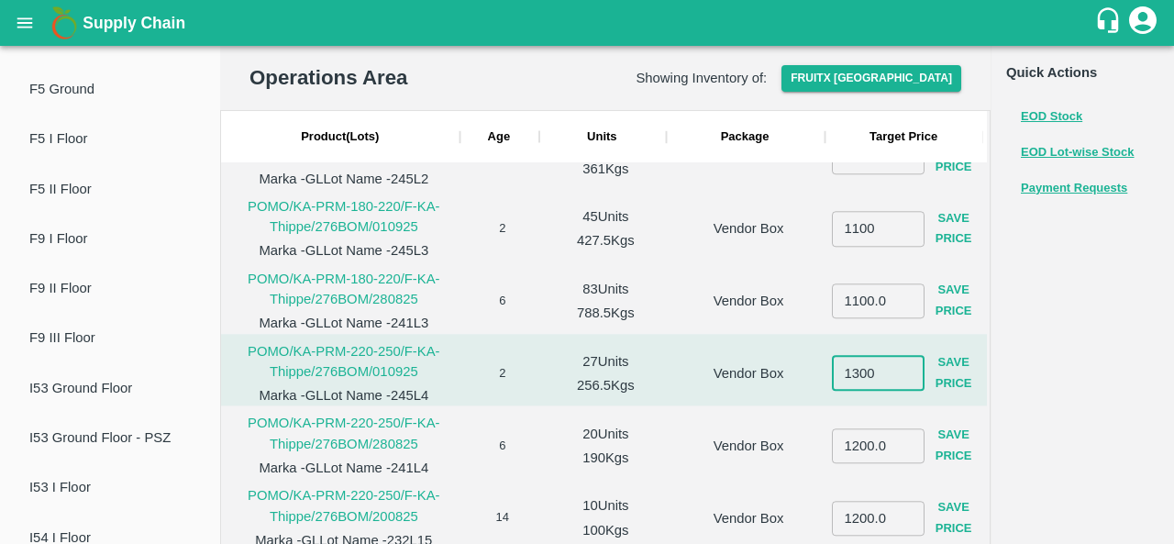
type input "1300"
click at [956, 381] on button "Save Price" at bounding box center [953, 374] width 59 height 53
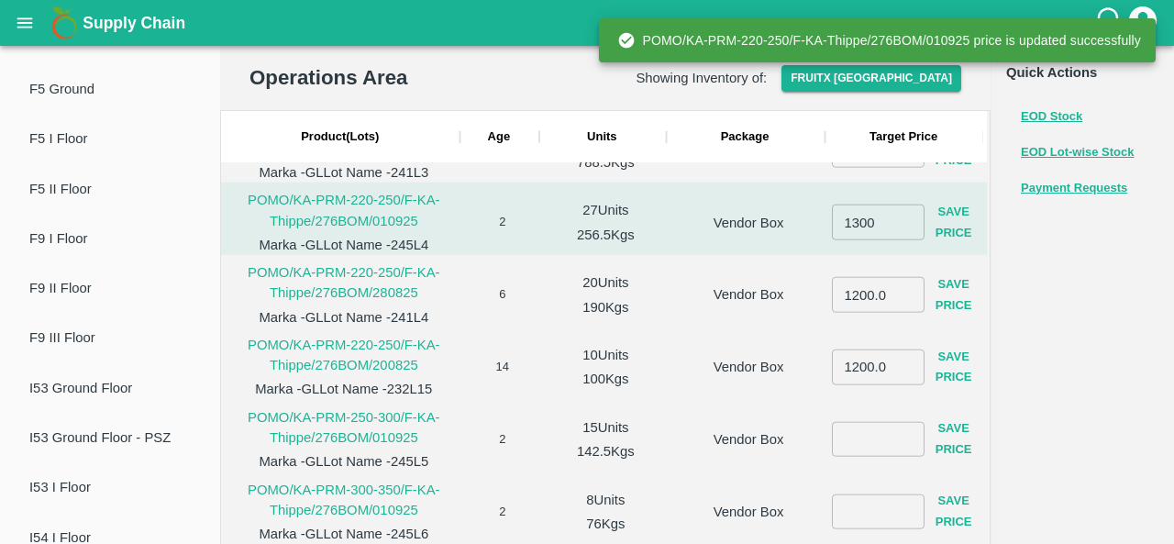
scroll to position [3289, 0]
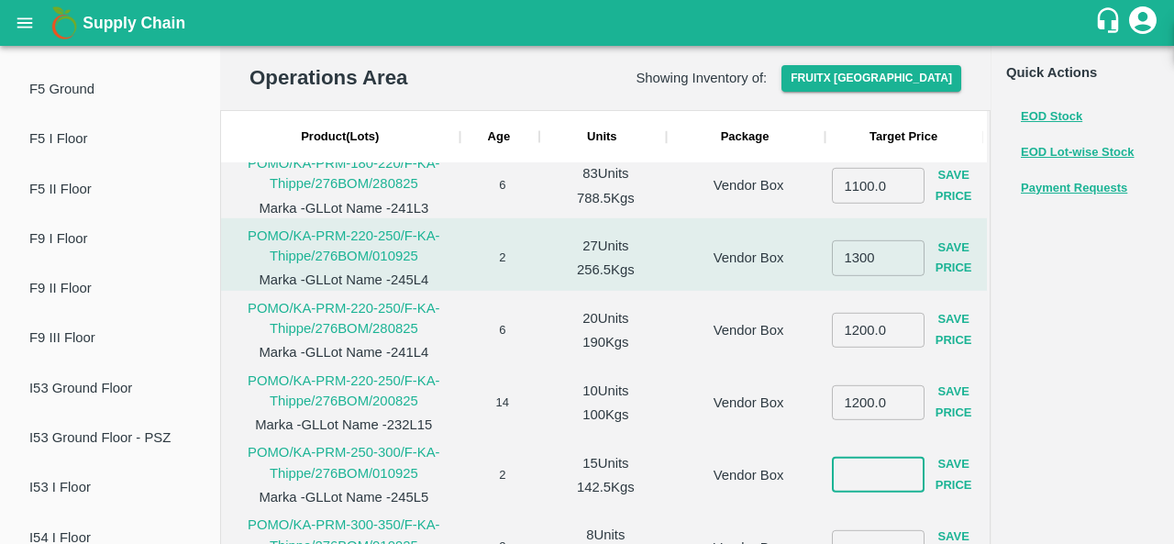
click at [876, 467] on input "number" at bounding box center [878, 475] width 93 height 35
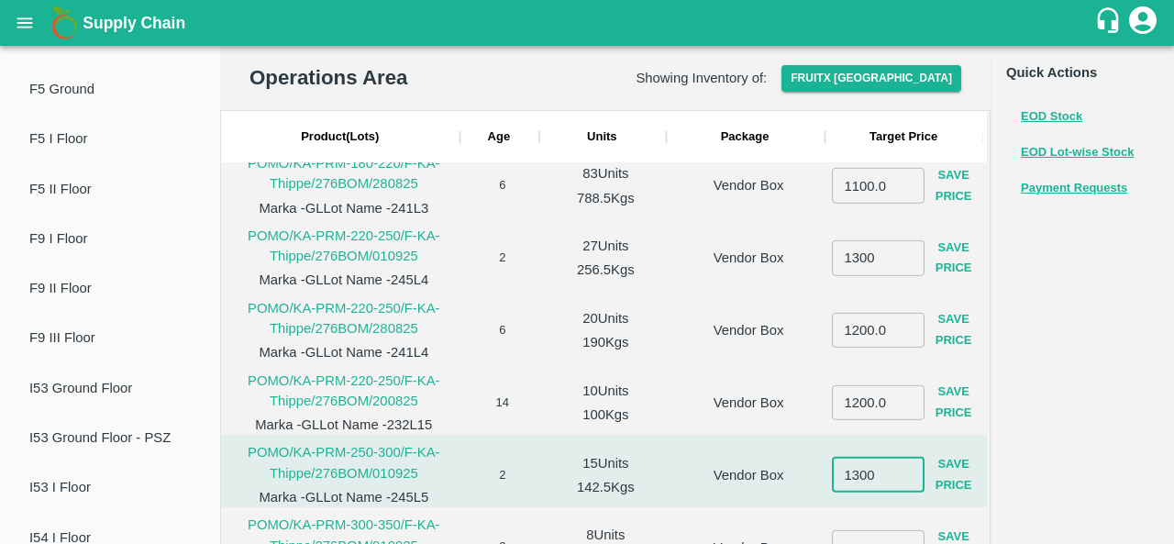
type input "1300"
click at [937, 480] on button "Save Price" at bounding box center [953, 474] width 59 height 53
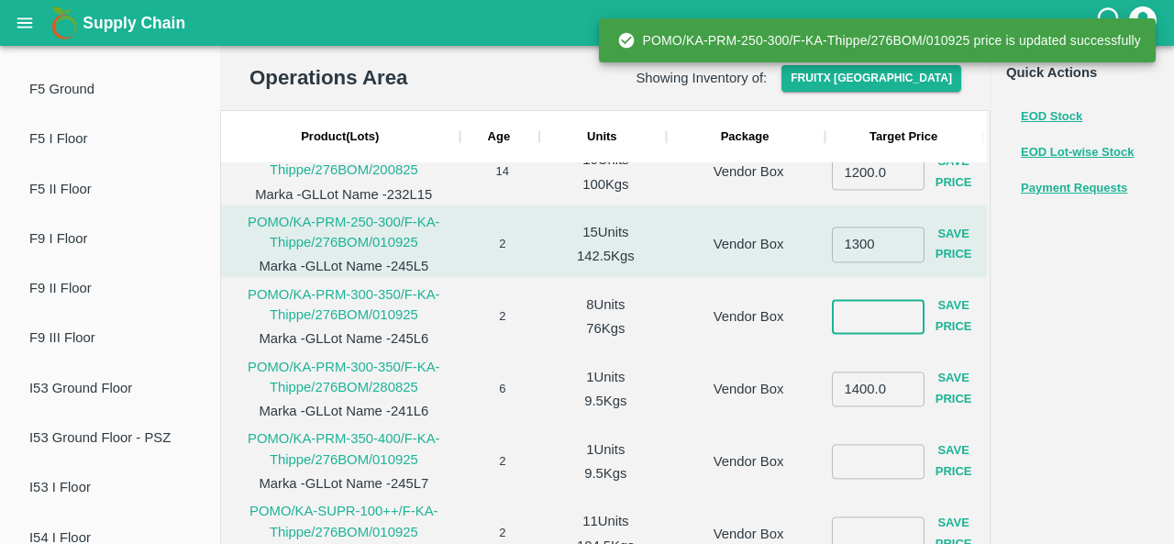
click at [869, 314] on input "number" at bounding box center [878, 316] width 93 height 35
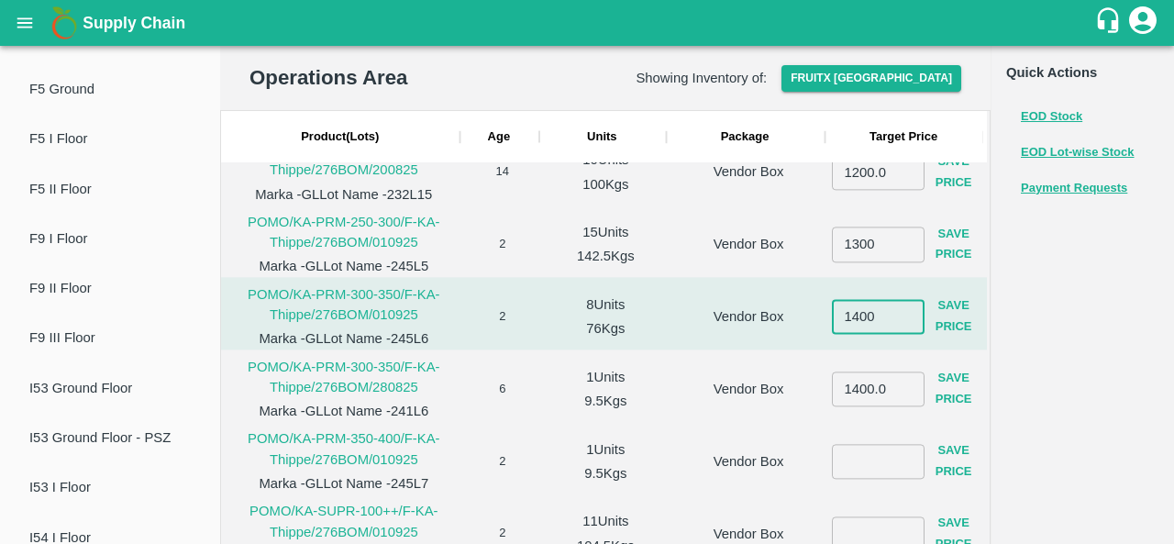
type input "1400"
click at [948, 322] on button "Save Price" at bounding box center [953, 317] width 59 height 53
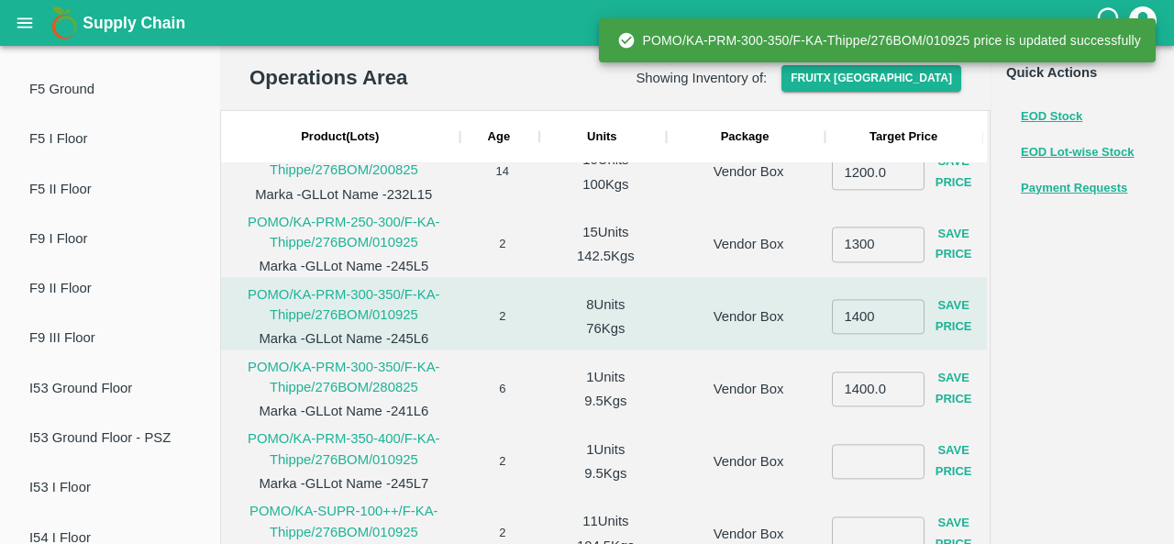
click at [859, 470] on input "number" at bounding box center [878, 461] width 93 height 35
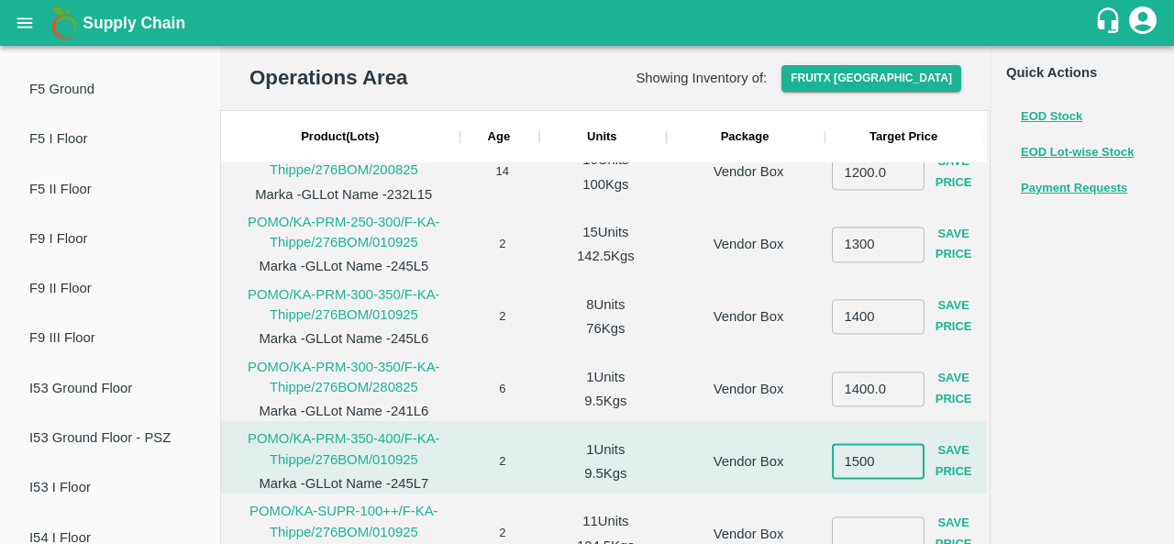
type input "1500"
click at [944, 472] on button "Save Price" at bounding box center [953, 462] width 59 height 53
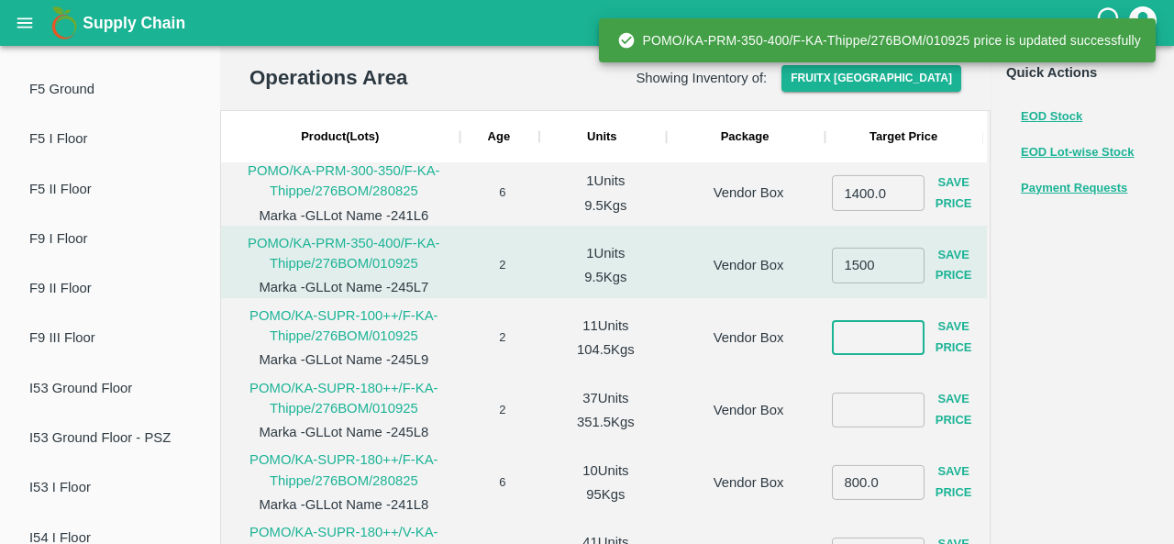
click at [855, 337] on input "number" at bounding box center [878, 337] width 93 height 35
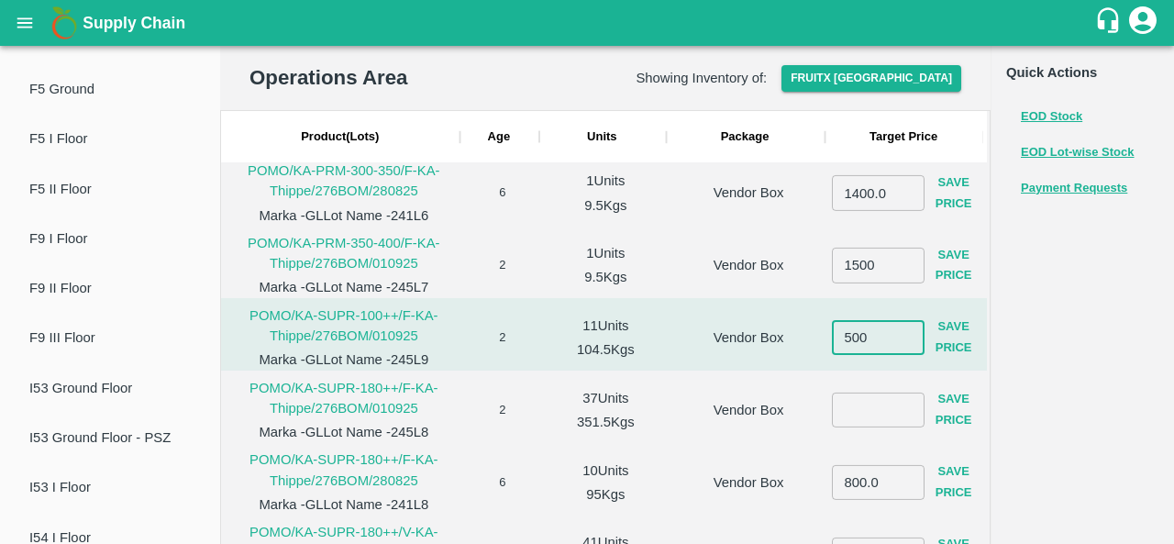
type input "500"
click at [952, 333] on button "Save Price" at bounding box center [953, 337] width 59 height 53
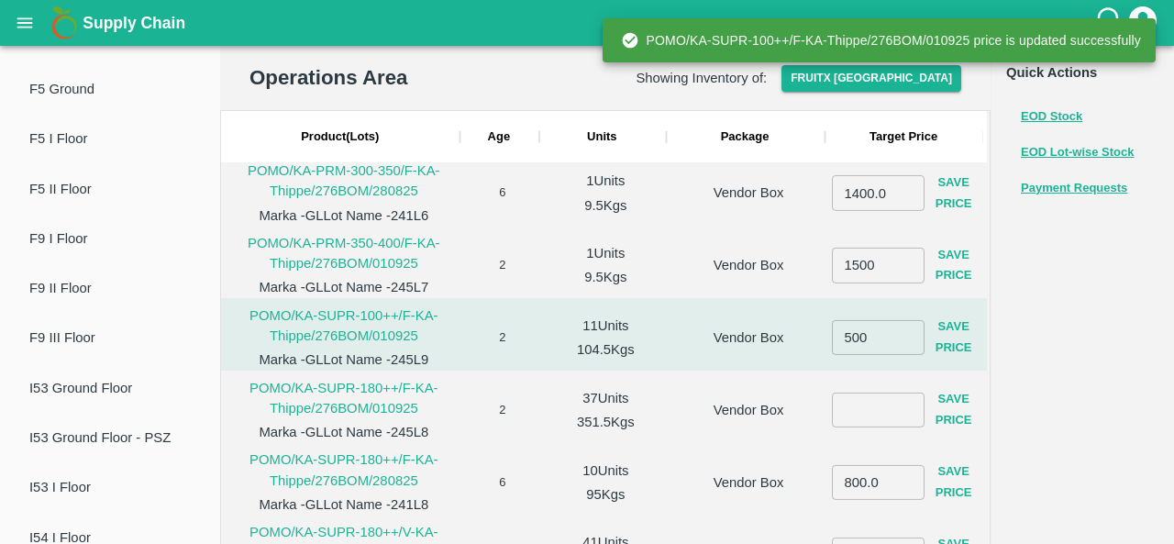
click at [844, 436] on div "​ Save Price" at bounding box center [907, 410] width 151 height 65
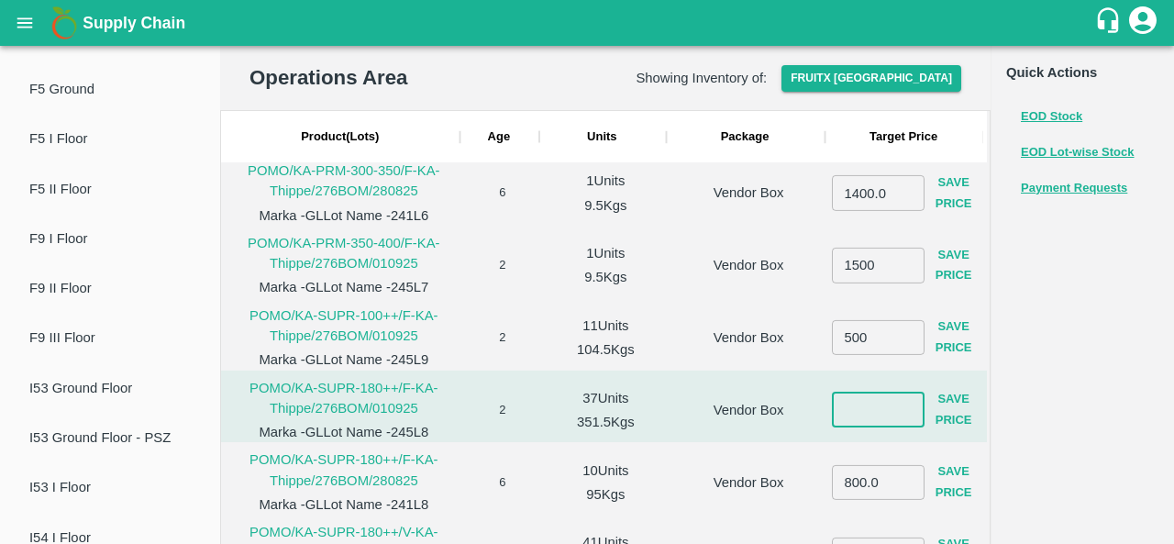
click at [858, 410] on input "number" at bounding box center [878, 410] width 93 height 35
type input "650"
click at [954, 420] on button "Save Price" at bounding box center [953, 409] width 59 height 53
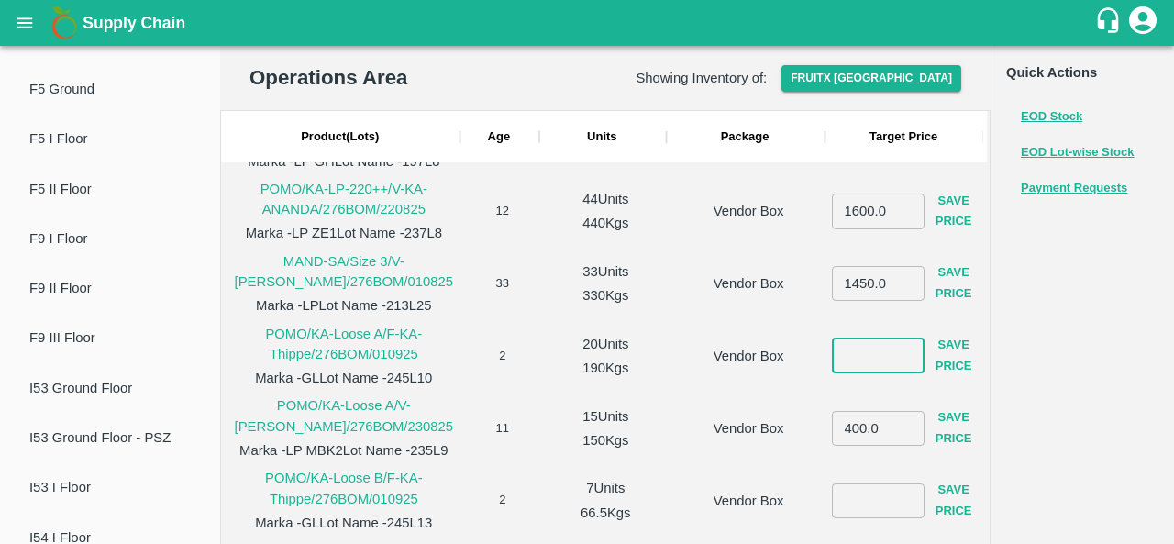
click at [874, 348] on input "number" at bounding box center [878, 355] width 93 height 35
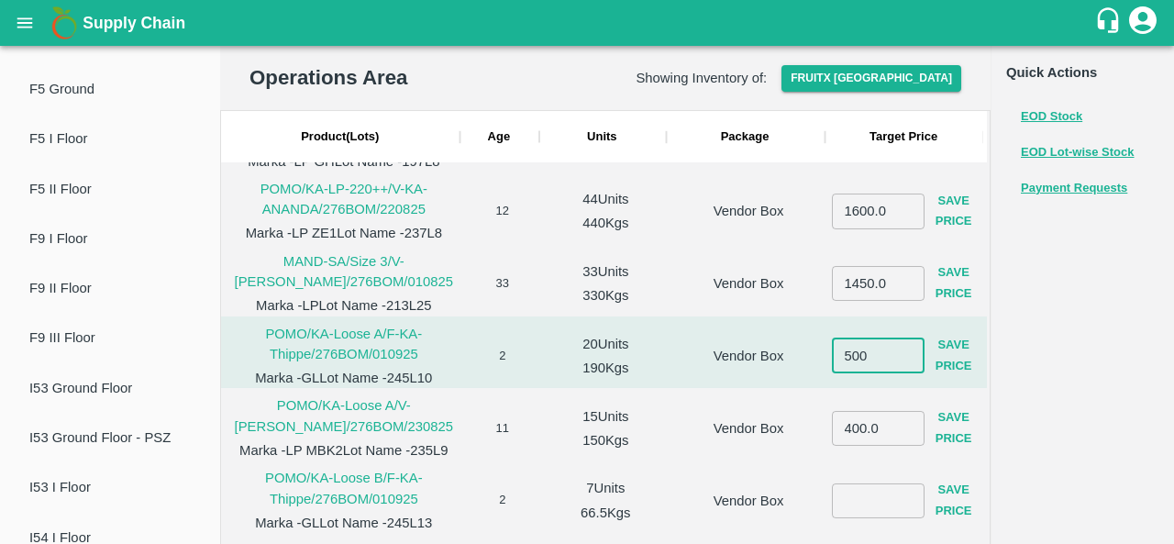
type input "500"
click at [938, 362] on button "Save Price" at bounding box center [953, 355] width 59 height 53
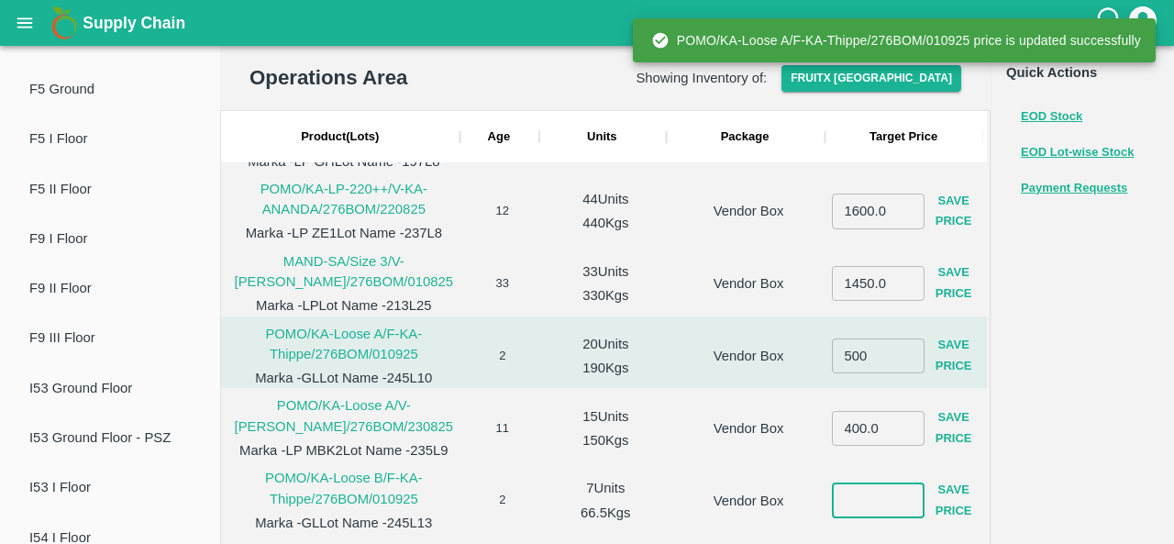
click at [862, 496] on input "number" at bounding box center [878, 500] width 93 height 35
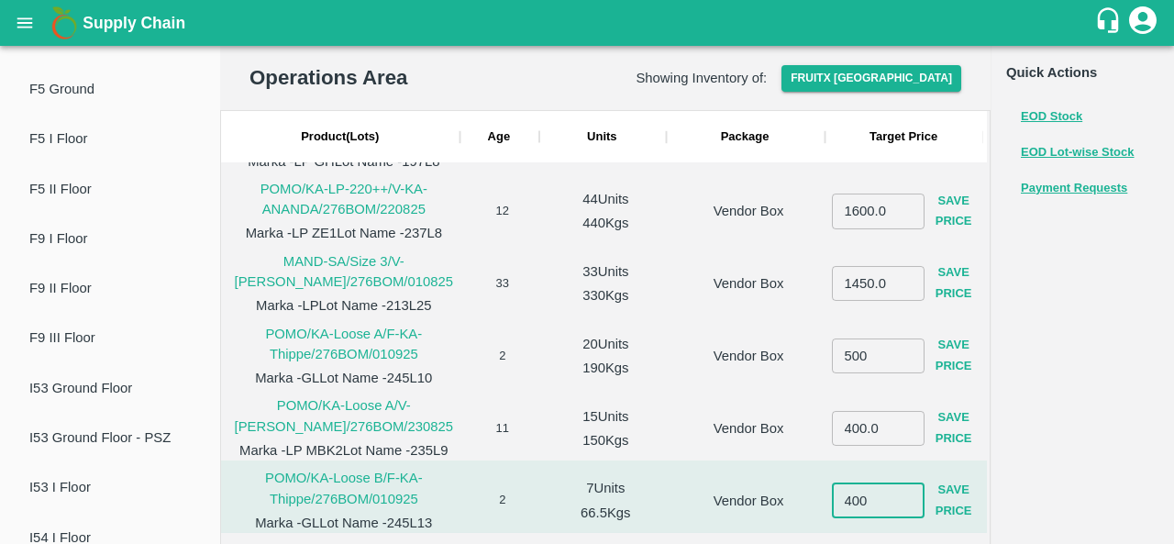
type input "400"
click at [959, 507] on button "Save Price" at bounding box center [953, 500] width 59 height 53
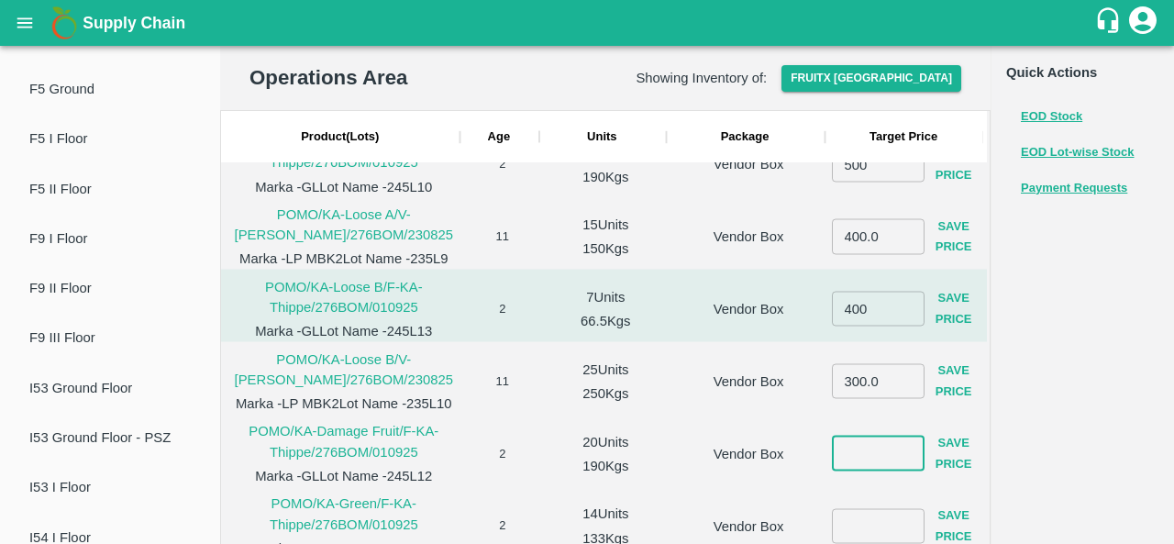
click at [860, 452] on input "number" at bounding box center [878, 453] width 93 height 35
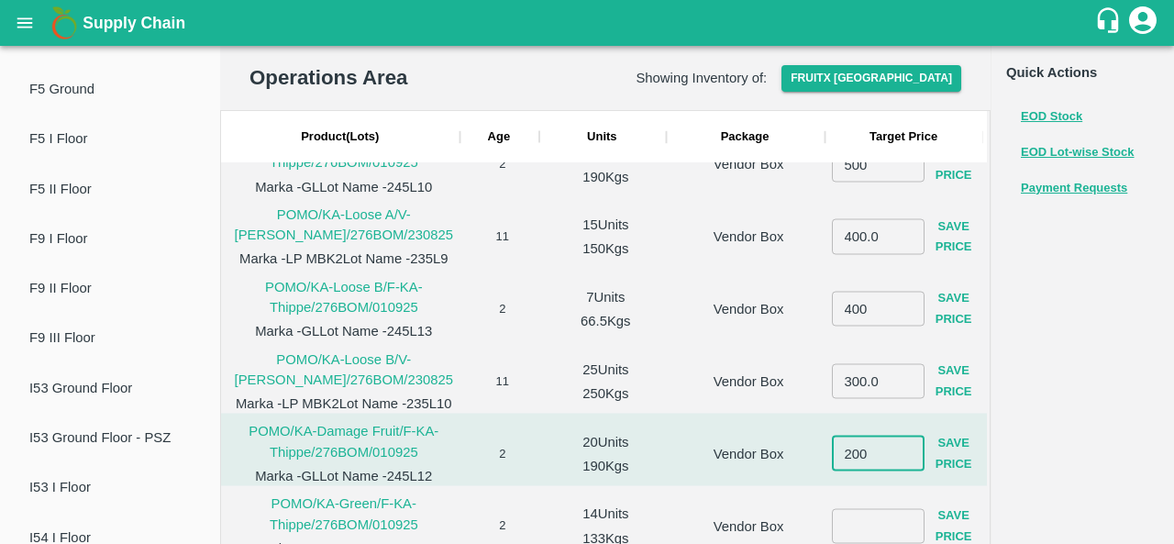
type input "200"
click at [946, 452] on button "Save Price" at bounding box center [953, 453] width 59 height 53
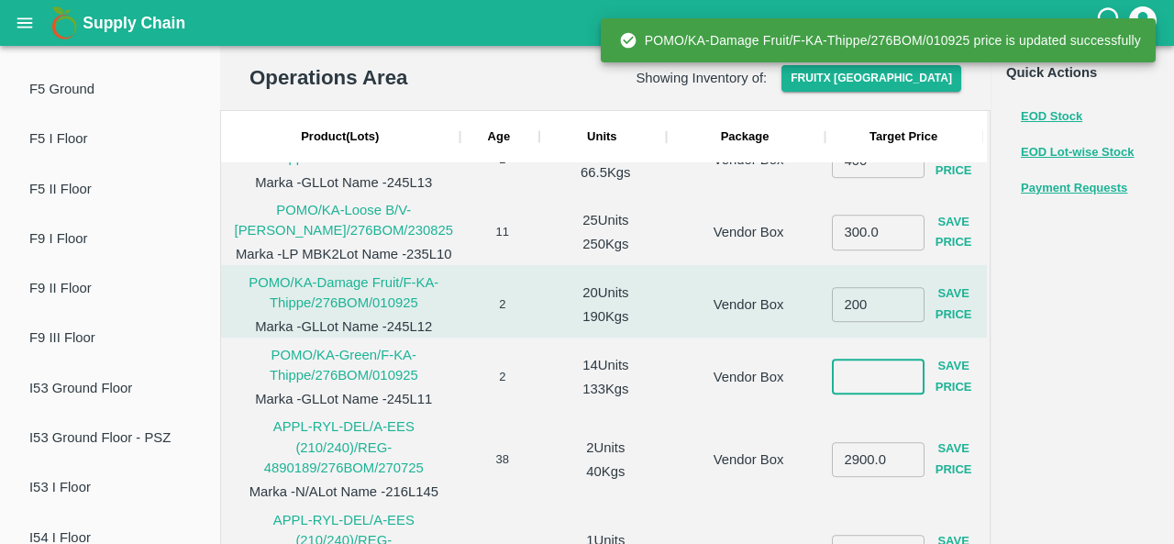
click at [862, 380] on input "number" at bounding box center [878, 377] width 93 height 35
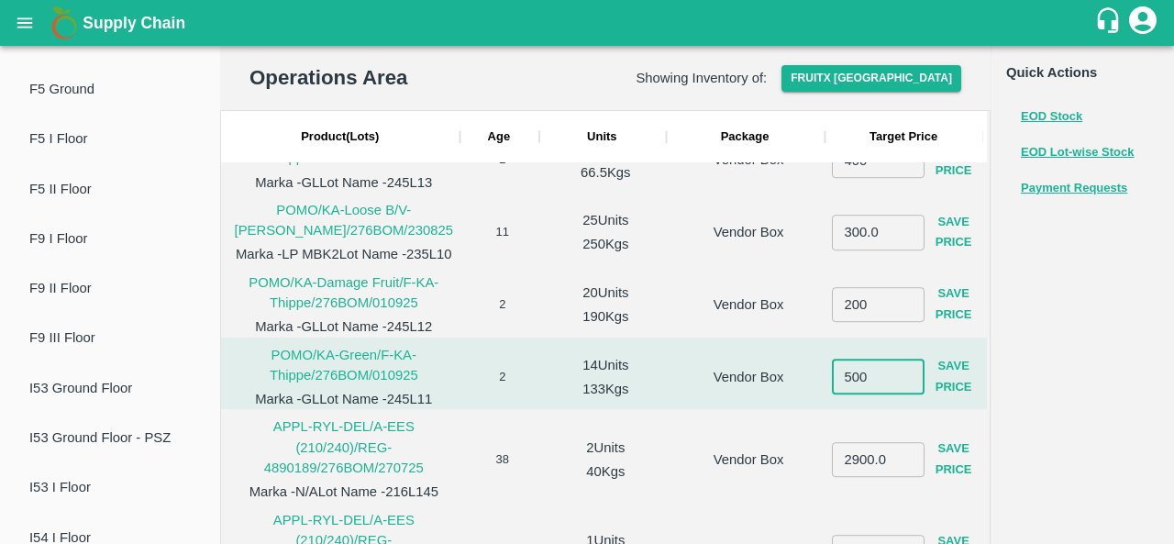
type input "500"
click at [945, 388] on button "Save Price" at bounding box center [953, 376] width 59 height 53
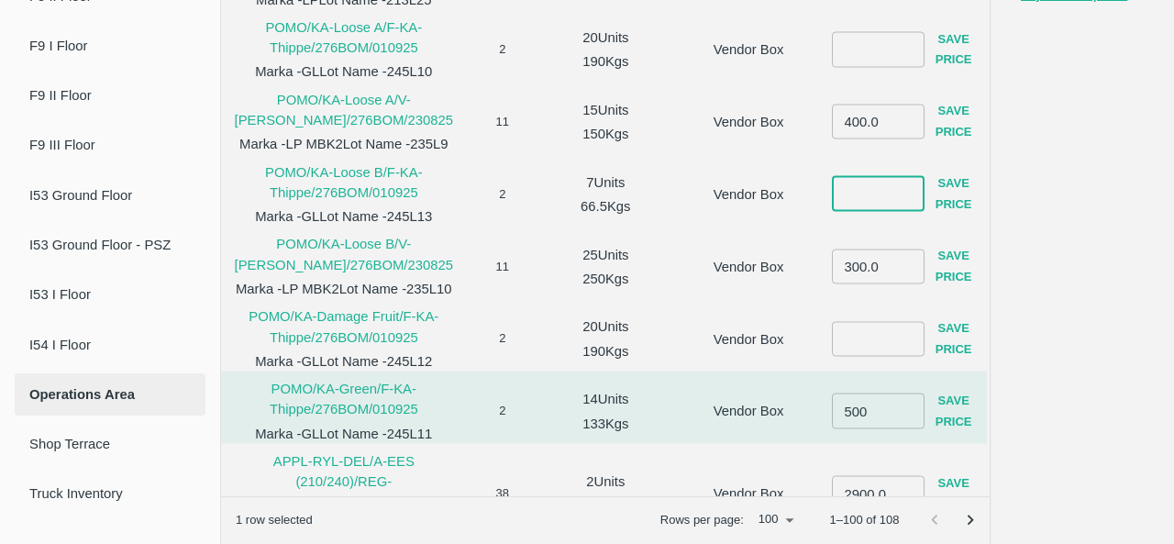
click at [876, 205] on input "number" at bounding box center [878, 193] width 93 height 35
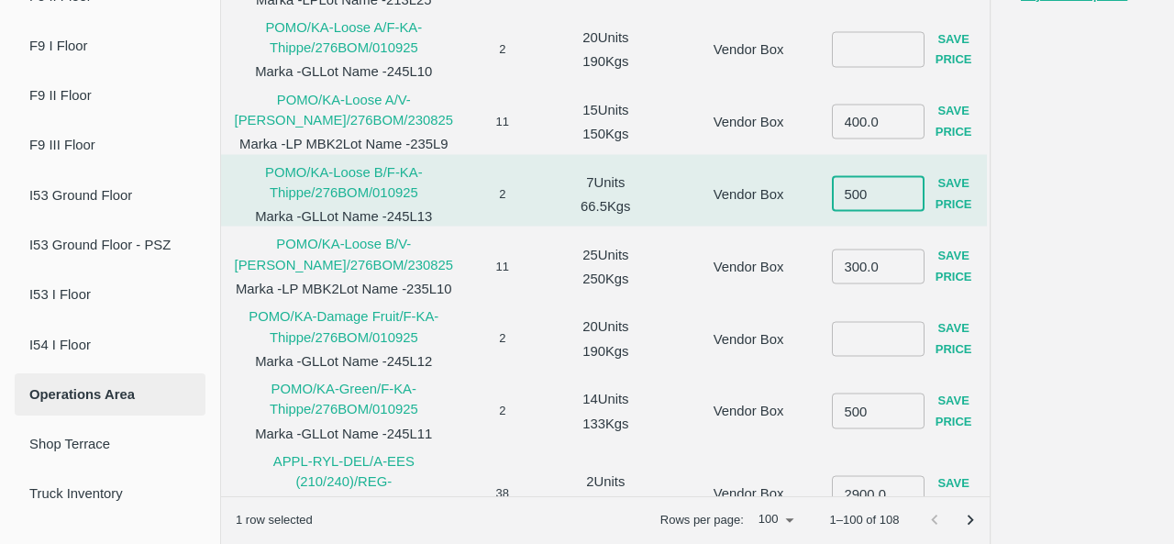
type input "500"
click at [954, 198] on button "Save Price" at bounding box center [953, 194] width 59 height 53
click at [872, 45] on input "number" at bounding box center [878, 49] width 93 height 35
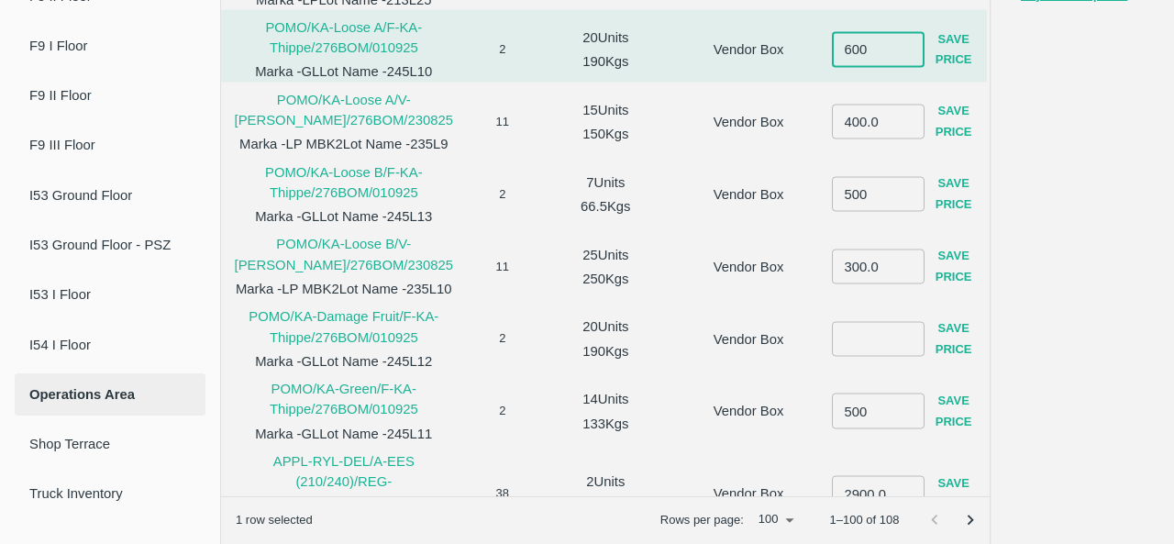
type input "600"
click at [959, 57] on button "Save Price" at bounding box center [953, 49] width 59 height 53
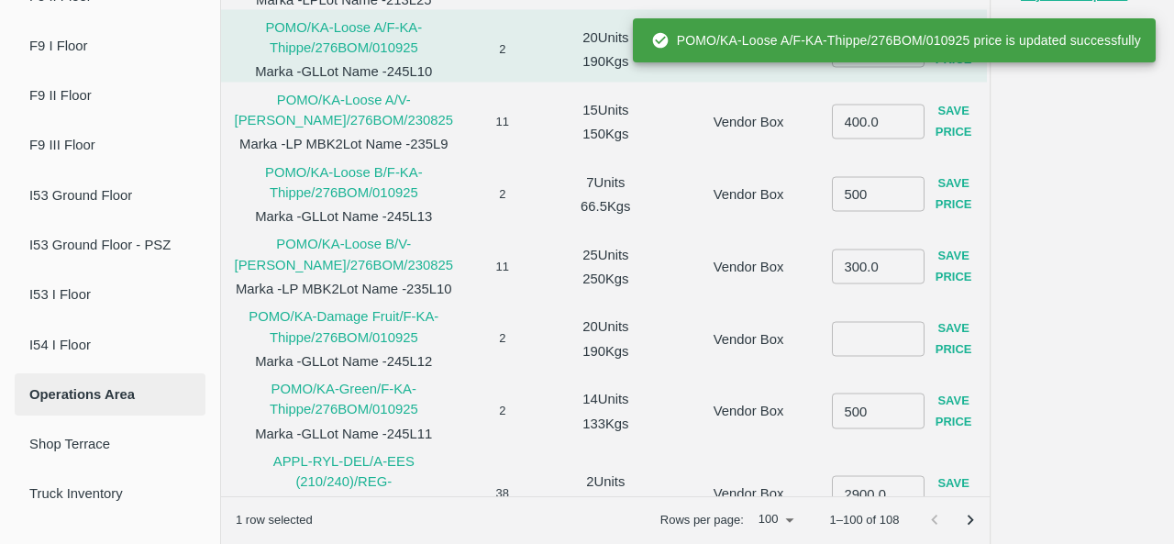
click at [869, 351] on input "number" at bounding box center [878, 338] width 93 height 35
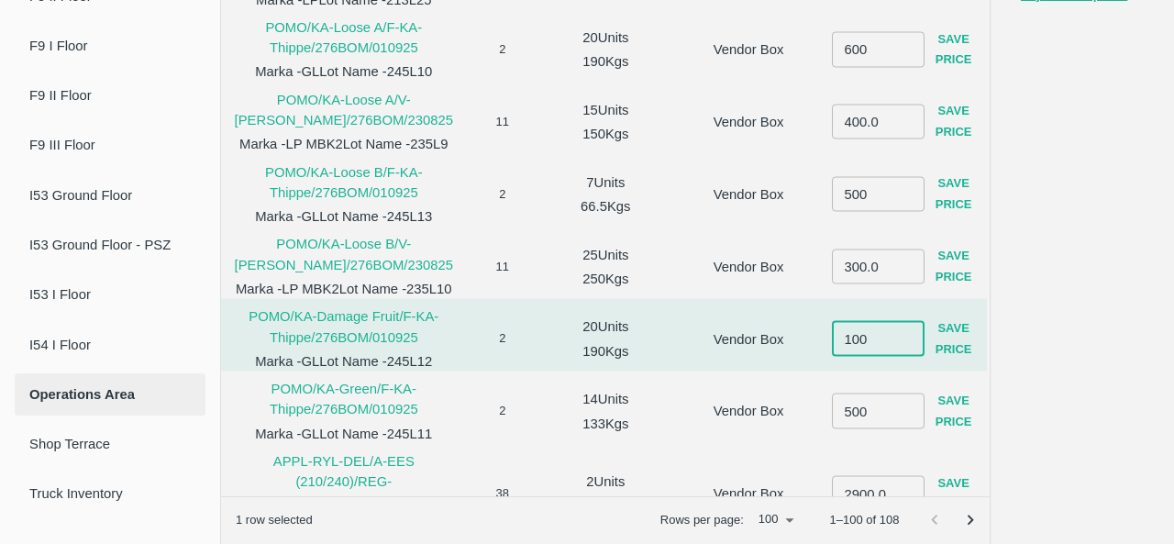
type input "100"
click at [956, 349] on button "Save Price" at bounding box center [953, 338] width 59 height 53
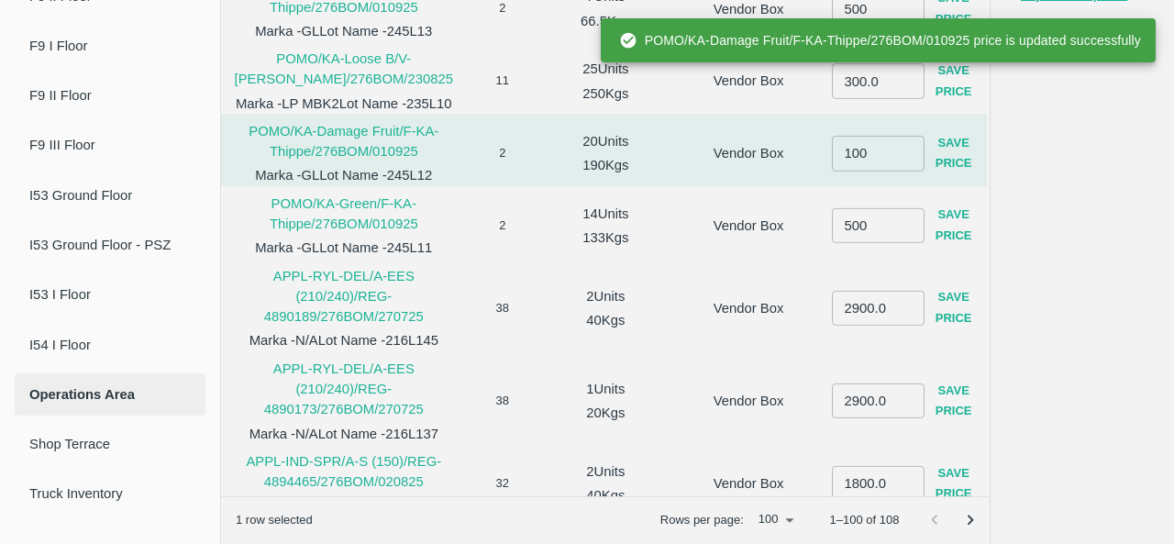
scroll to position [5431, 0]
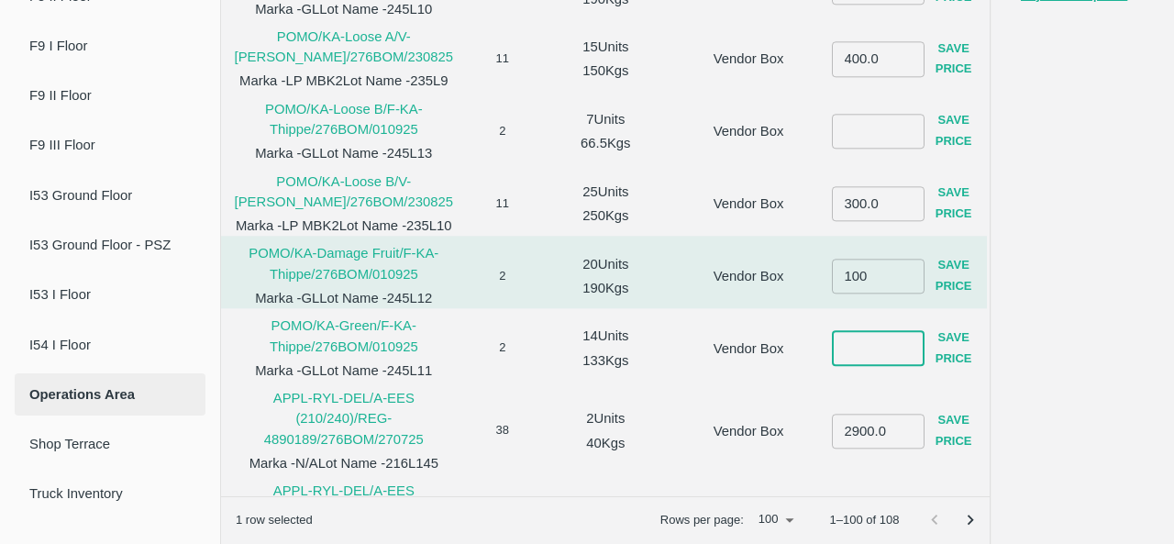
click at [884, 349] on input "number" at bounding box center [878, 348] width 93 height 35
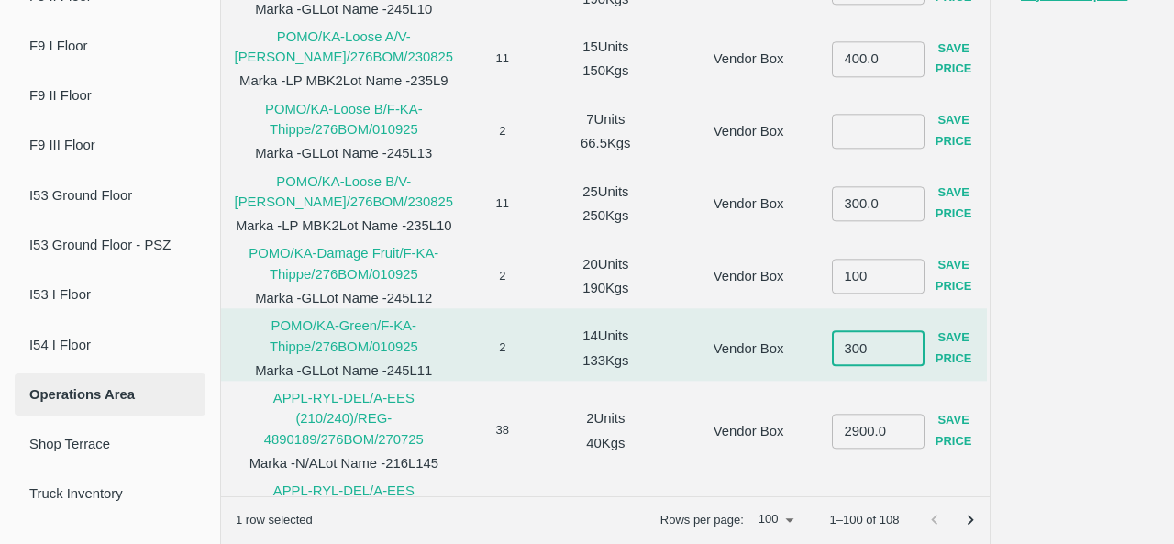
type input "300"
click at [956, 346] on button "Save Price" at bounding box center [953, 348] width 59 height 53
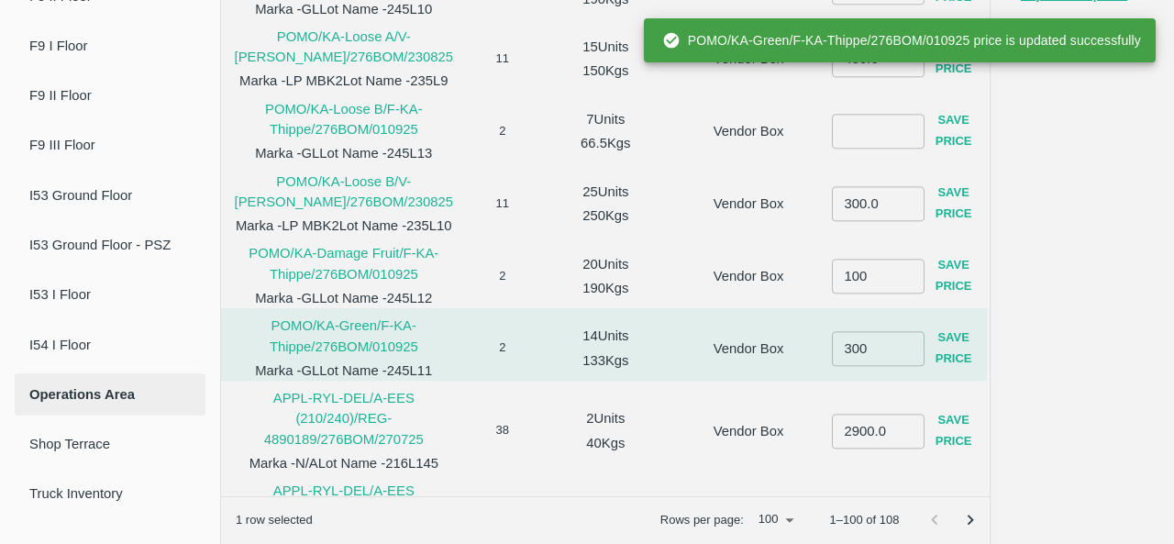
click at [884, 130] on input "number" at bounding box center [878, 131] width 93 height 35
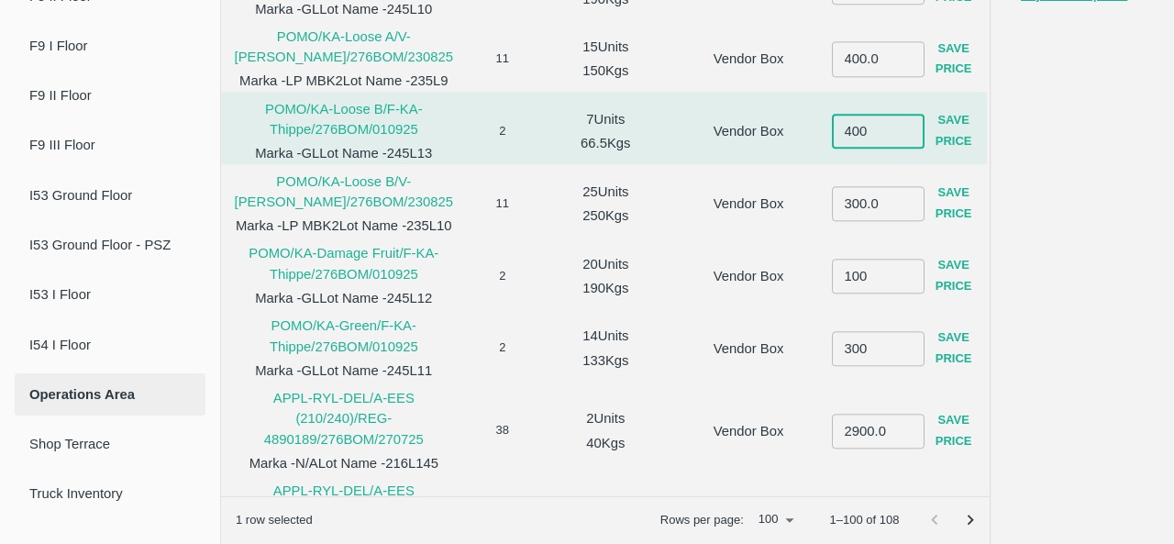
type input "400"
click at [947, 127] on button "Save Price" at bounding box center [953, 131] width 59 height 53
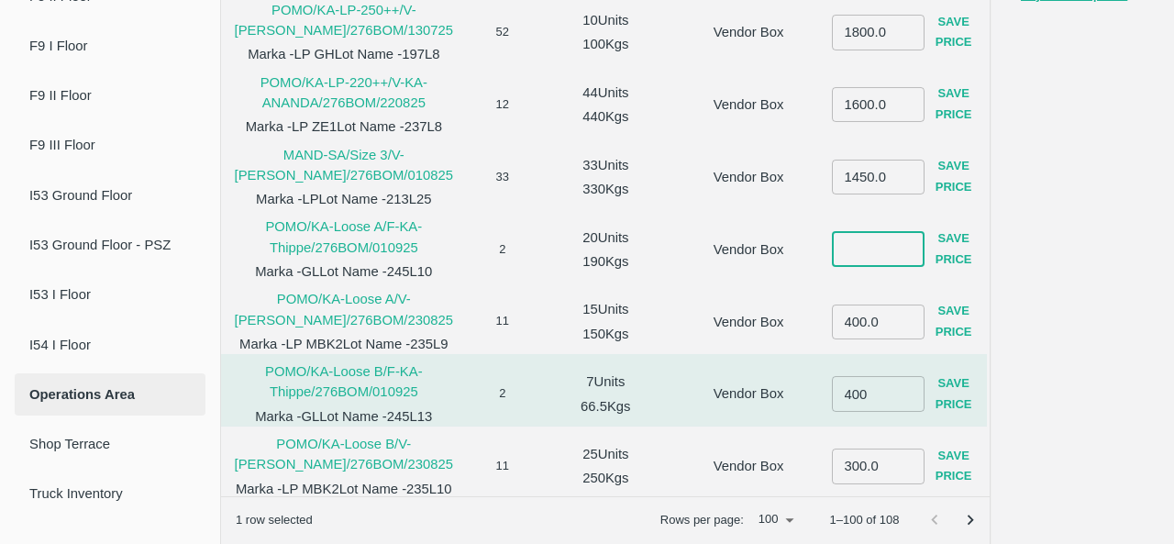
click at [870, 251] on input "number" at bounding box center [878, 249] width 93 height 35
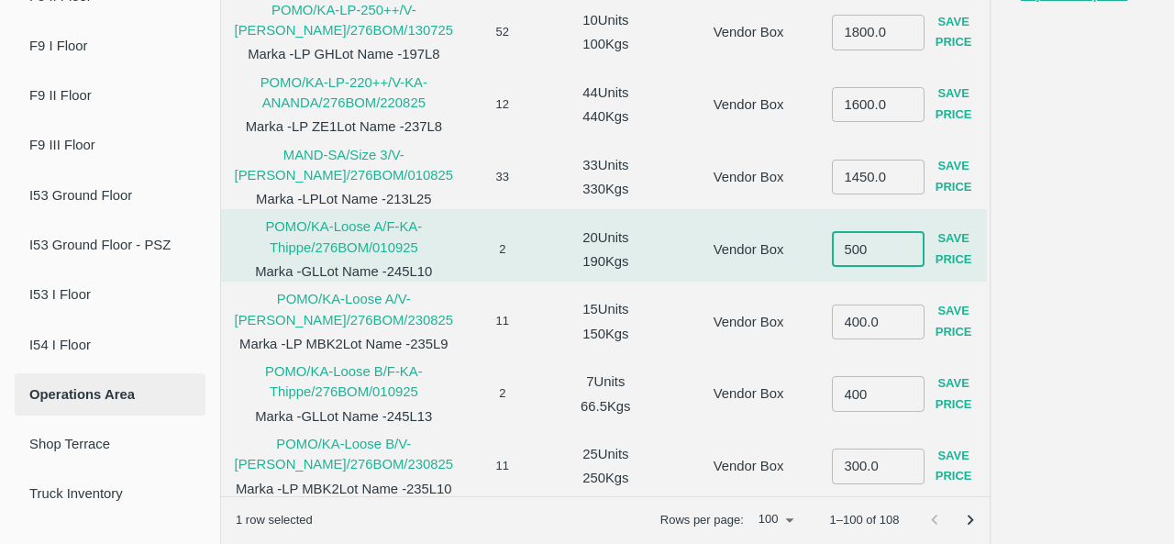
type input "500"
click at [953, 252] on button "Save Price" at bounding box center [953, 249] width 59 height 53
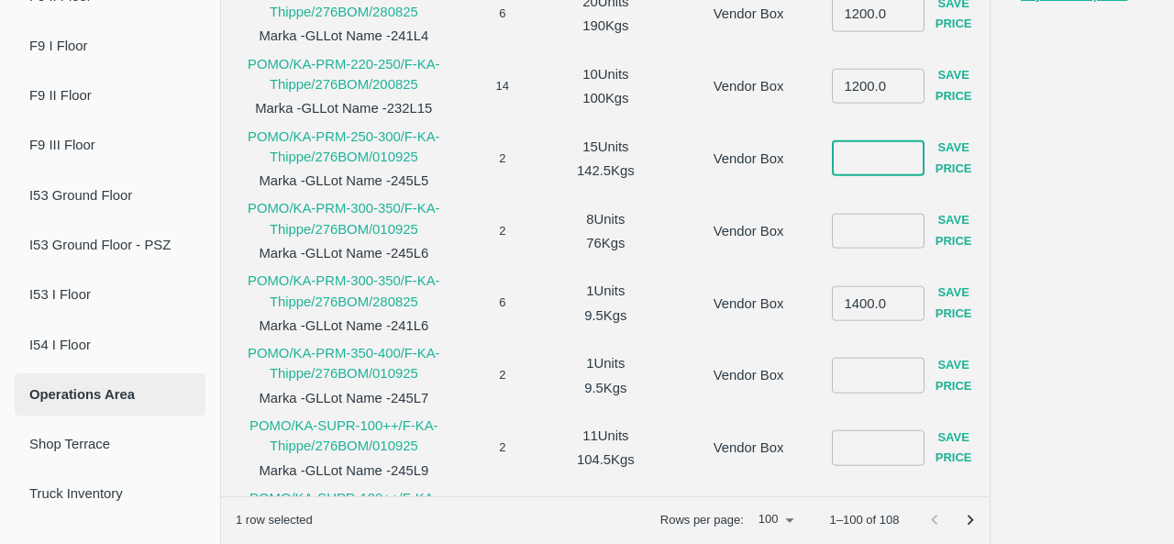
click at [866, 164] on input "number" at bounding box center [878, 158] width 93 height 35
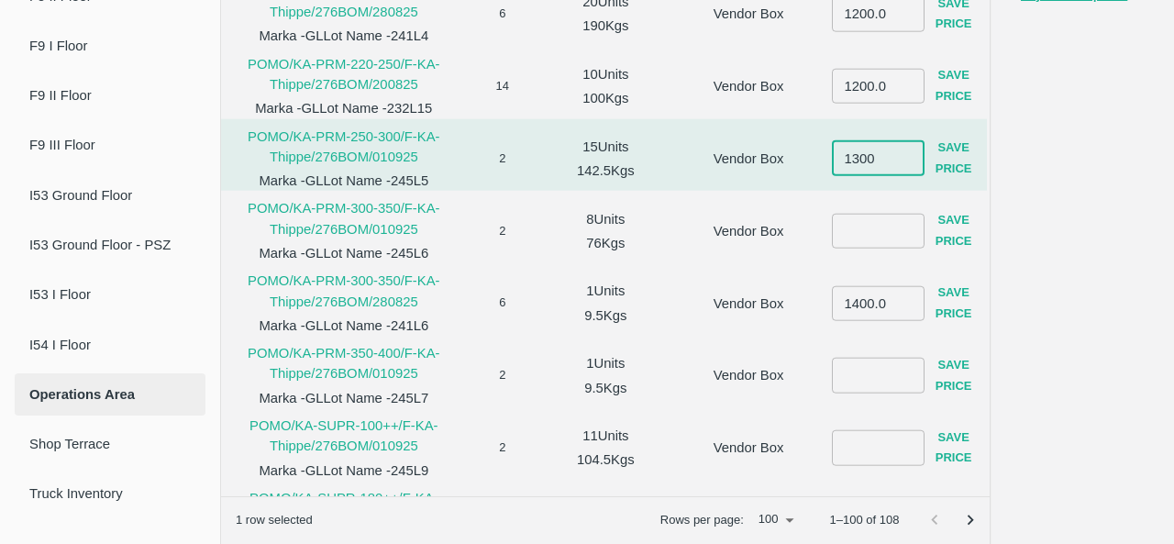
click at [857, 155] on input "1300" at bounding box center [878, 158] width 93 height 35
type input "1400"
click at [970, 153] on button "Save Price" at bounding box center [953, 158] width 59 height 53
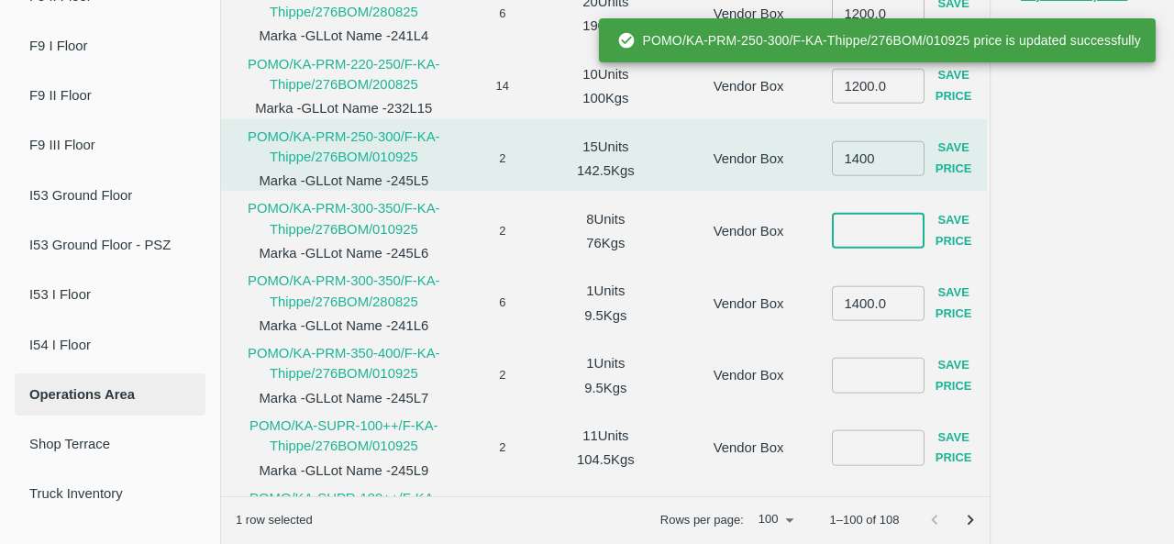
click at [864, 232] on input "number" at bounding box center [878, 230] width 93 height 35
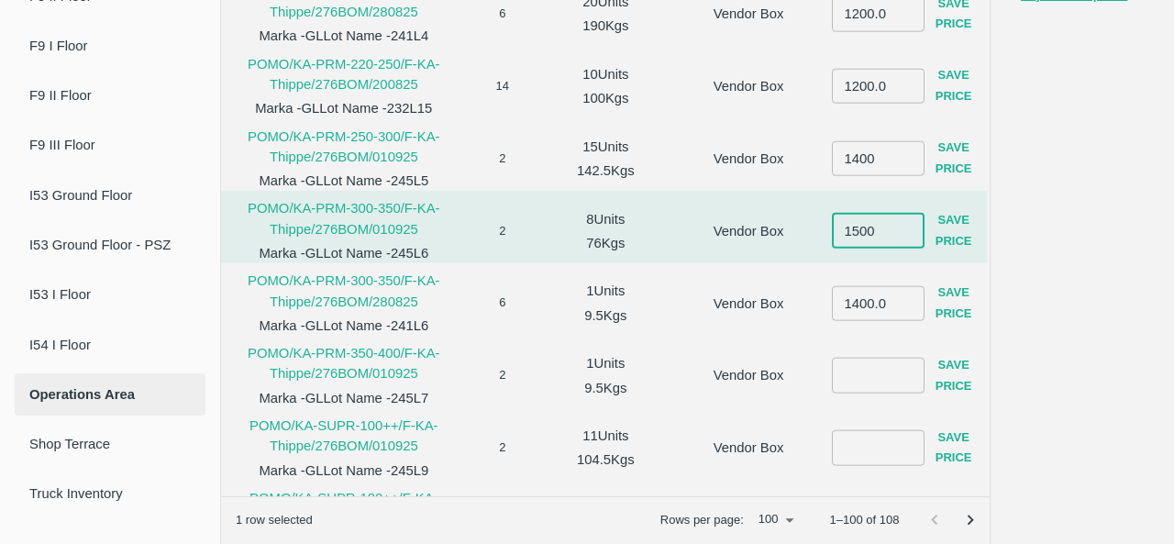
type input "1500"
click at [947, 236] on button "Save Price" at bounding box center [953, 231] width 59 height 53
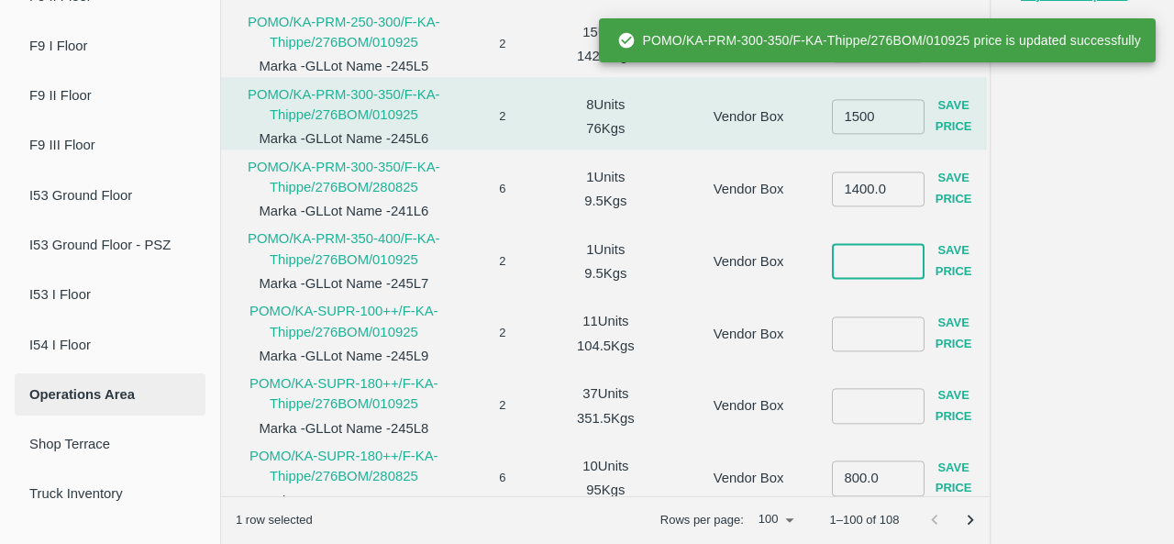
click at [871, 261] on input "number" at bounding box center [878, 261] width 93 height 35
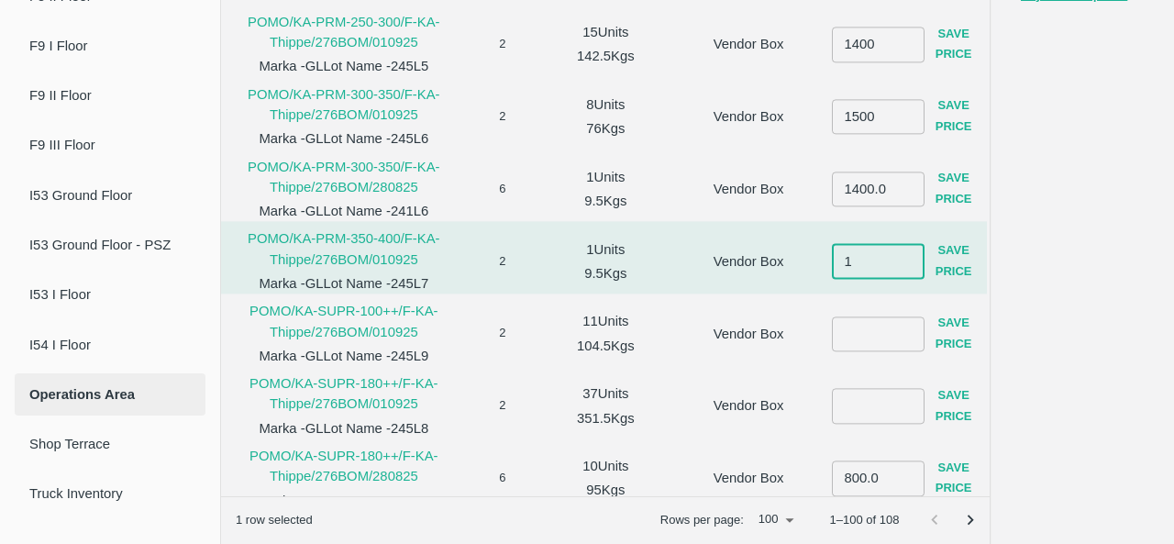
type input "16"
type input "1600"
click at [950, 270] on button "Save Price" at bounding box center [953, 262] width 59 height 53
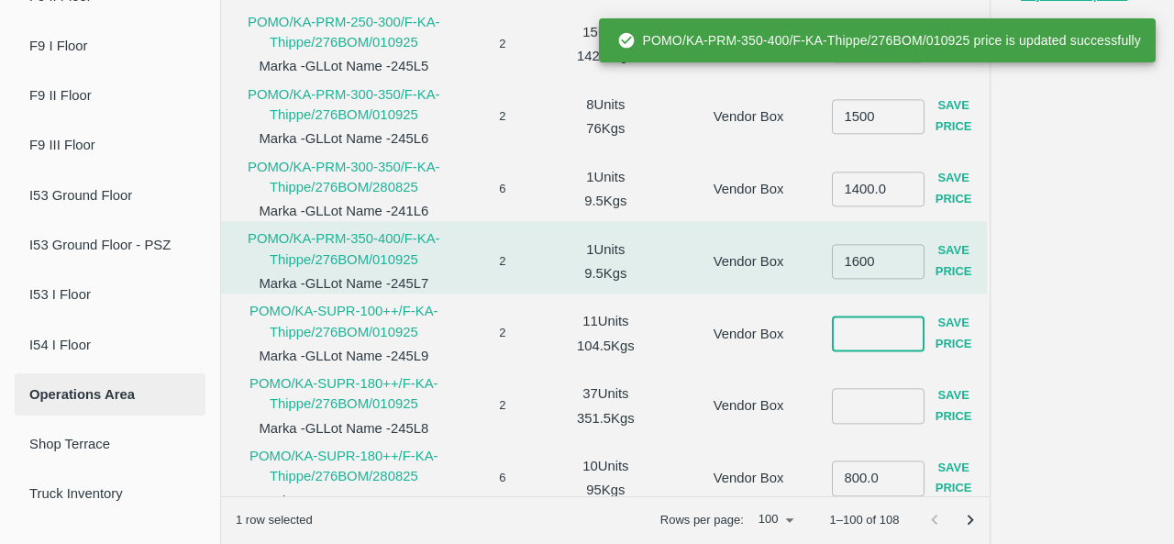
click at [849, 345] on input "number" at bounding box center [878, 333] width 93 height 35
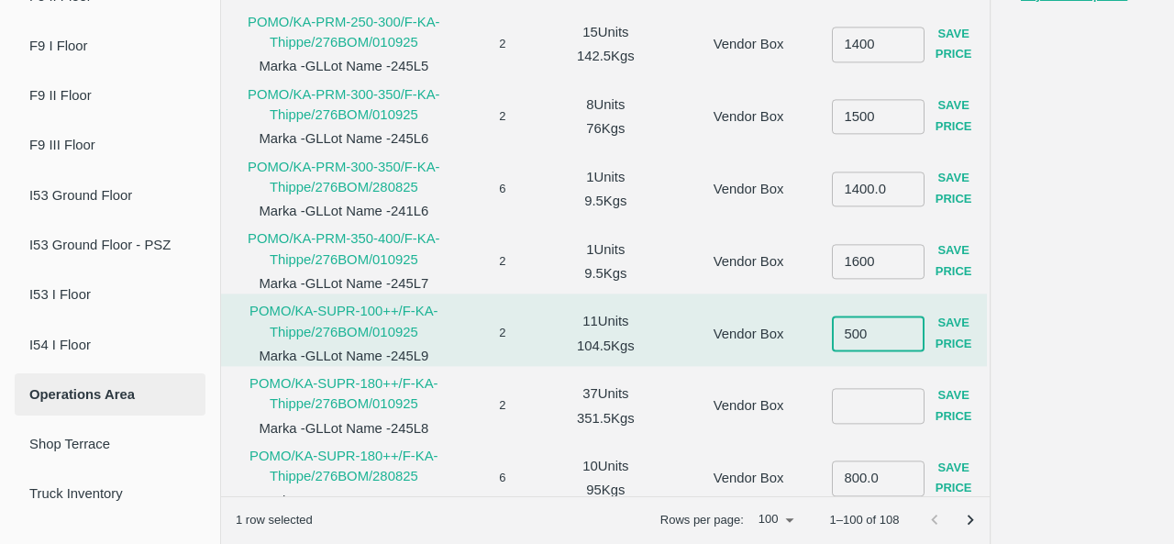
type input "500"
click at [950, 328] on button "Save Price" at bounding box center [953, 333] width 59 height 53
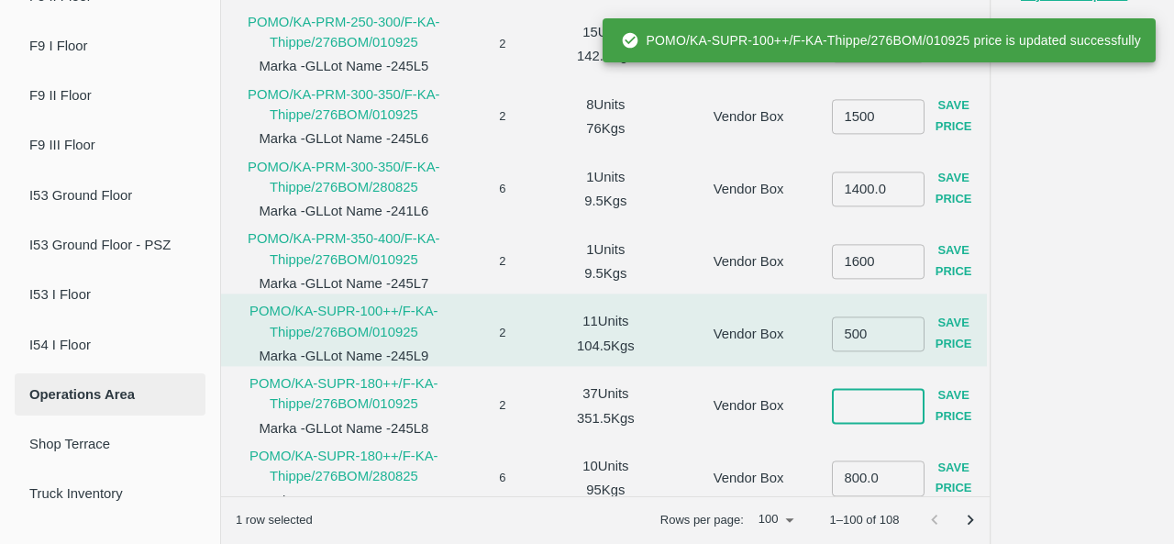
click at [852, 419] on input "number" at bounding box center [878, 406] width 93 height 35
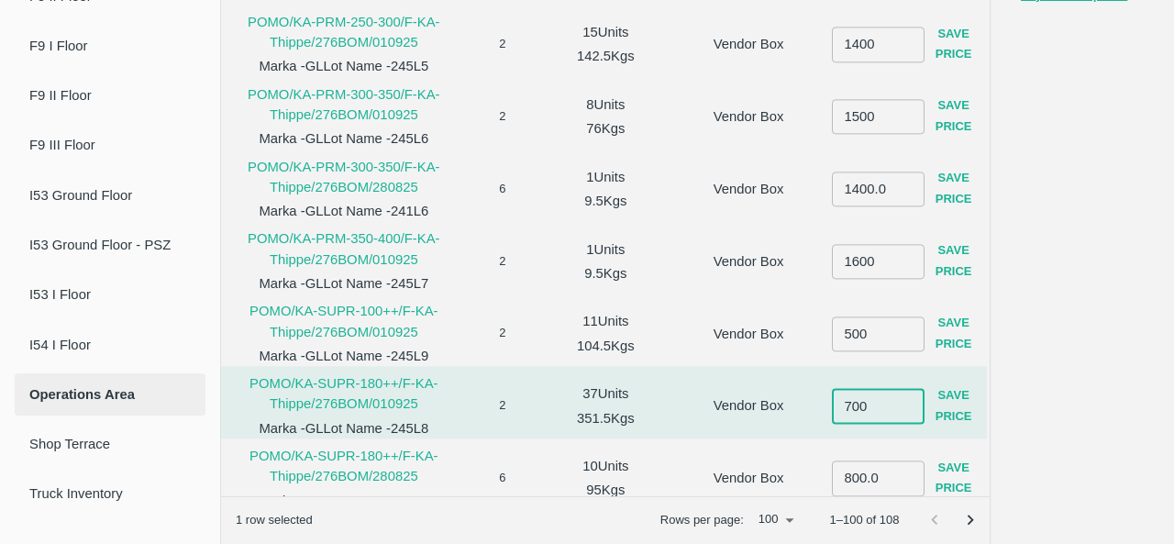
type input "700"
click at [960, 406] on button "Save Price" at bounding box center [953, 406] width 59 height 53
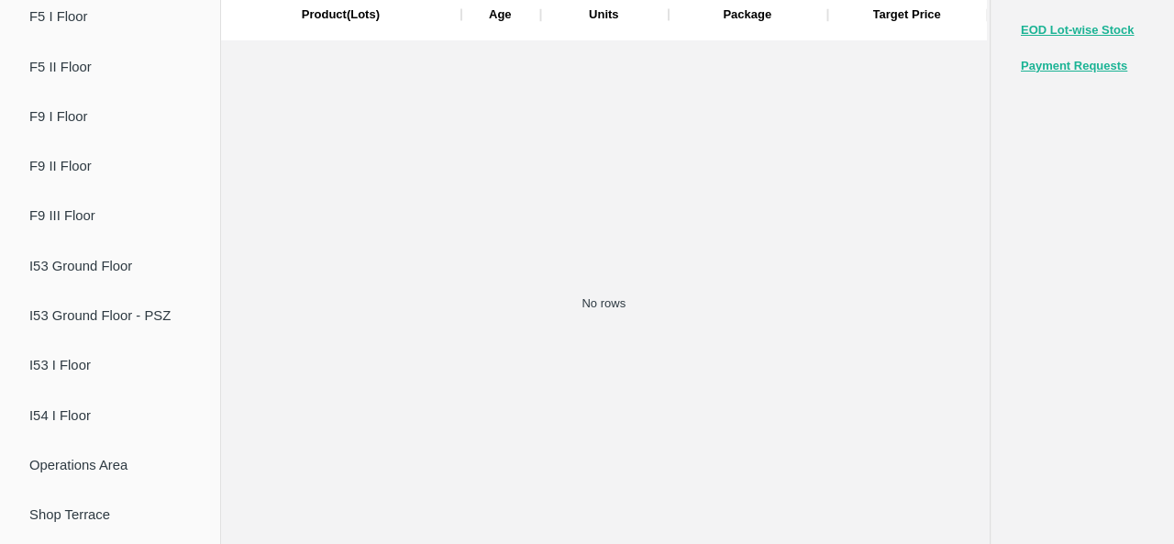
scroll to position [130, 0]
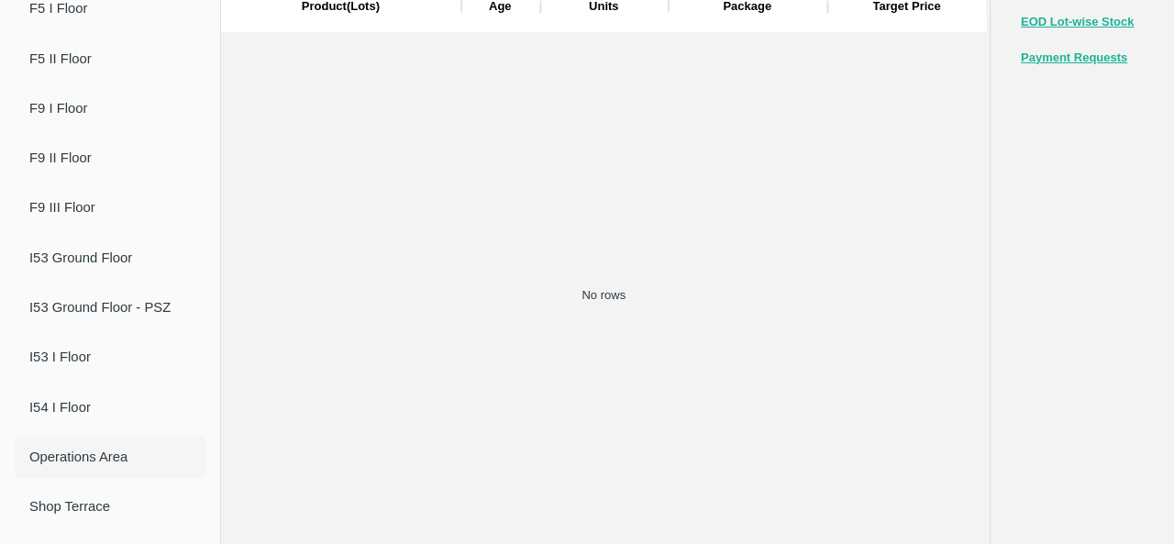
click at [75, 449] on span "Operations Area" at bounding box center [109, 457] width 161 height 20
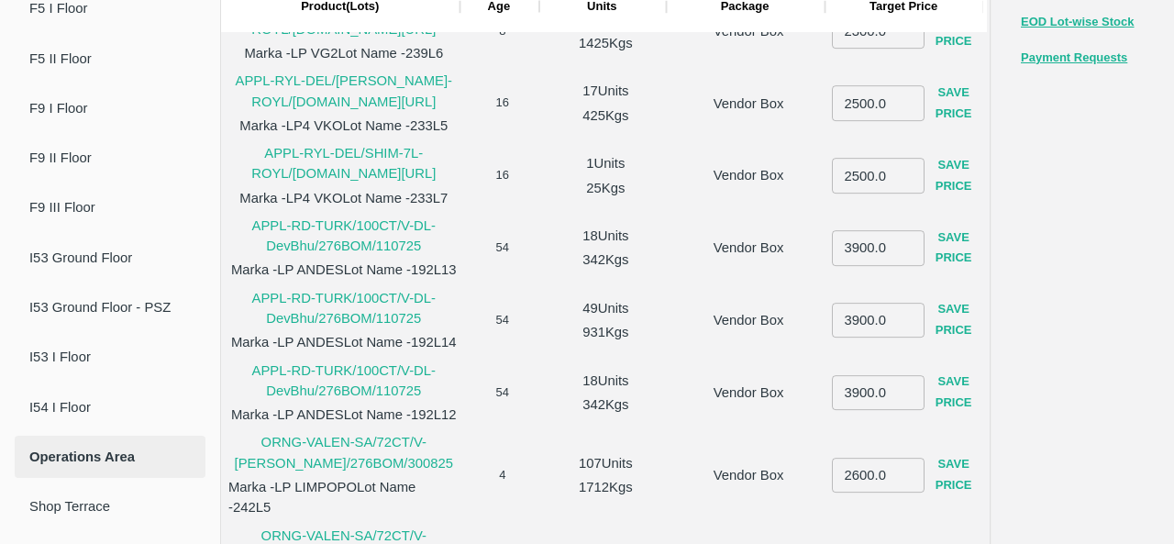
scroll to position [0, 0]
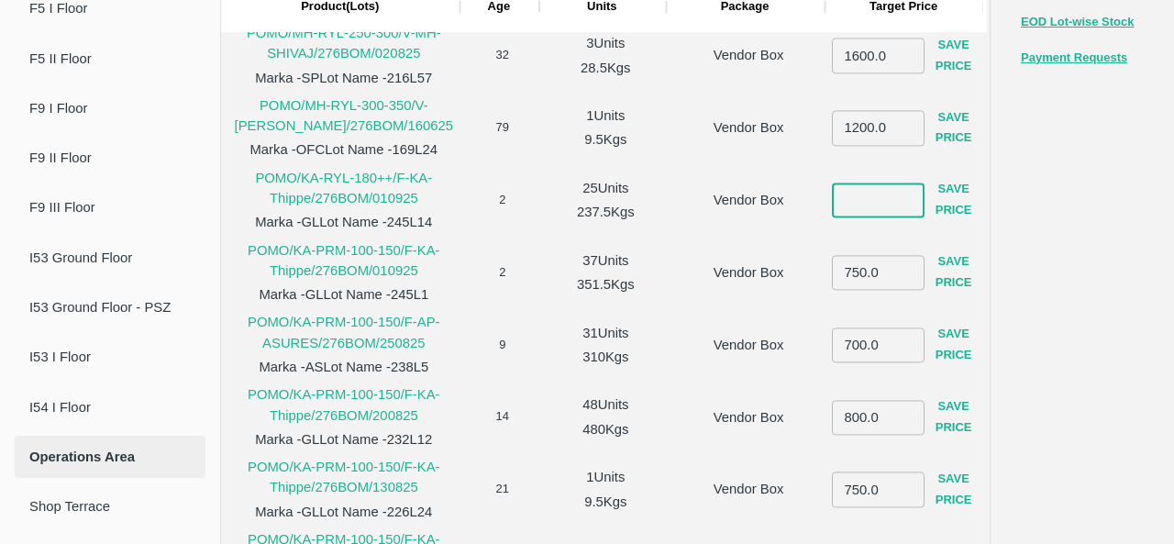
click at [857, 199] on input "number" at bounding box center [878, 200] width 93 height 35
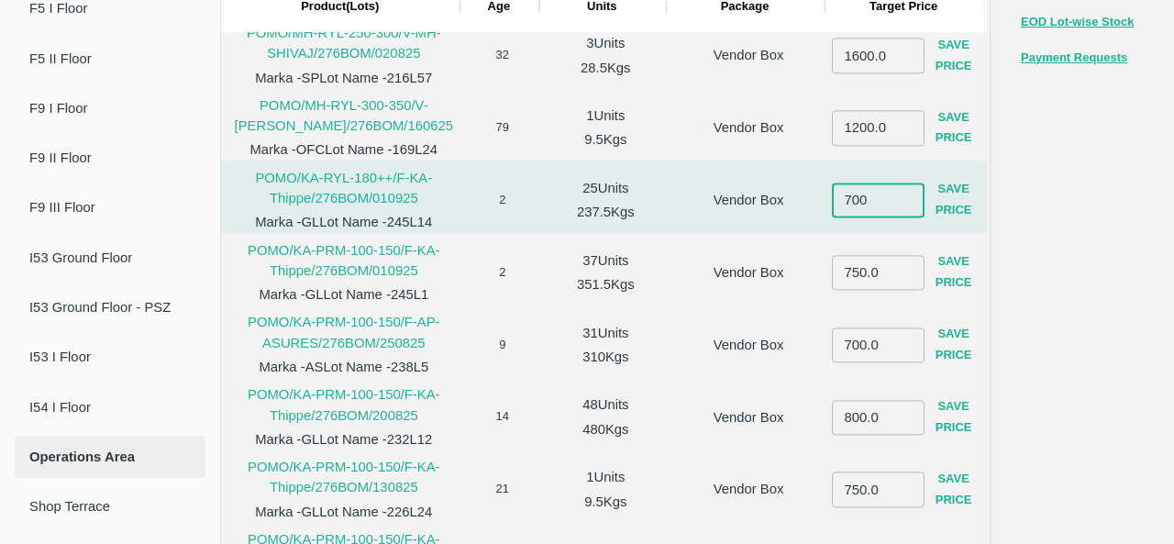
type input "700"
click at [939, 205] on button "Save Price" at bounding box center [953, 200] width 59 height 53
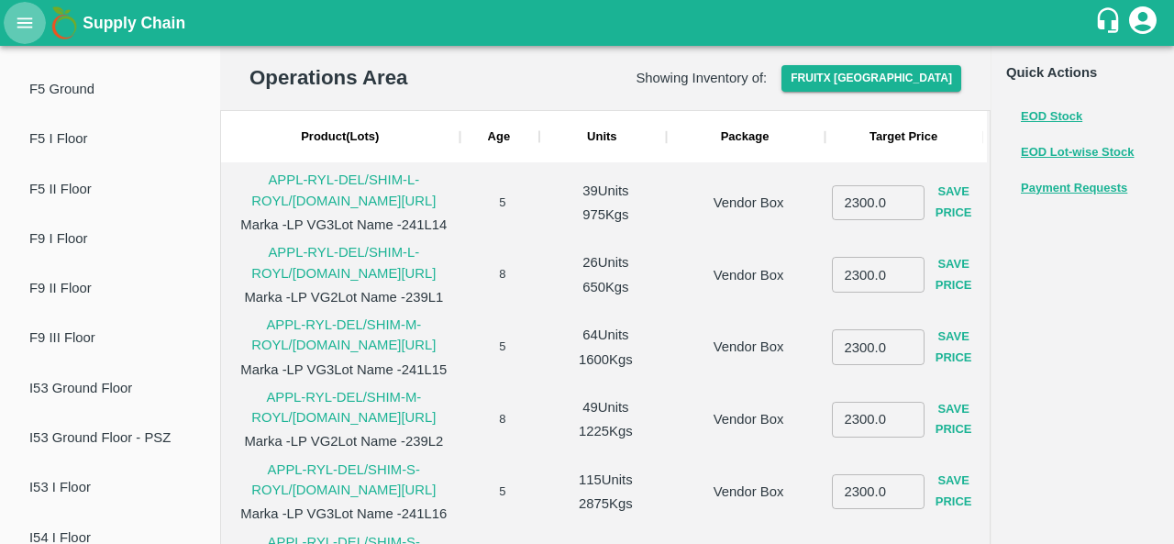
click at [22, 25] on icon "open drawer" at bounding box center [25, 23] width 20 height 20
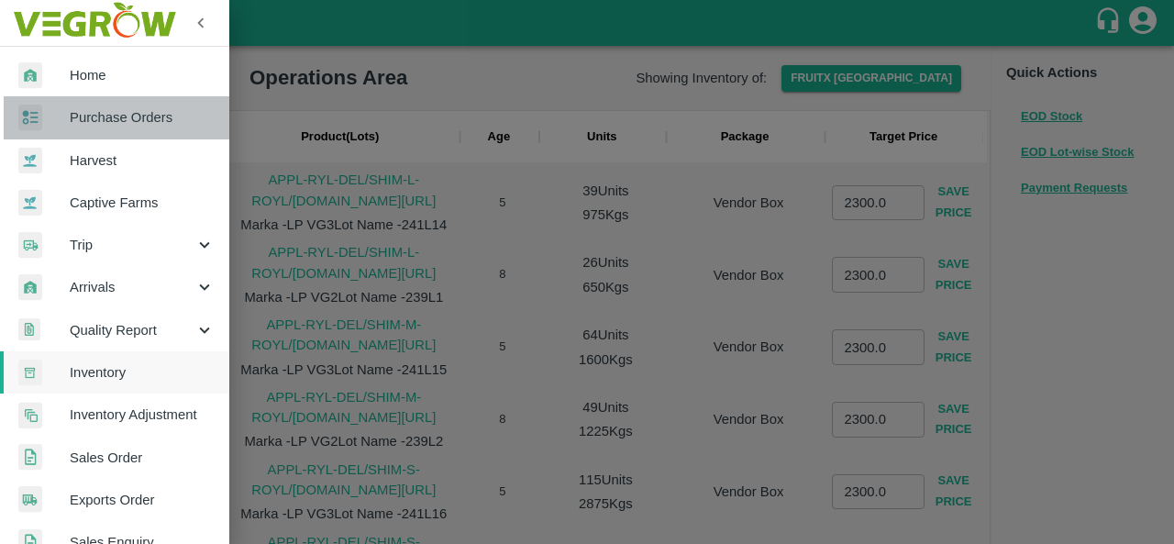
click at [136, 125] on span "Purchase Orders" at bounding box center [142, 117] width 145 height 20
